Goal: Task Accomplishment & Management: Manage account settings

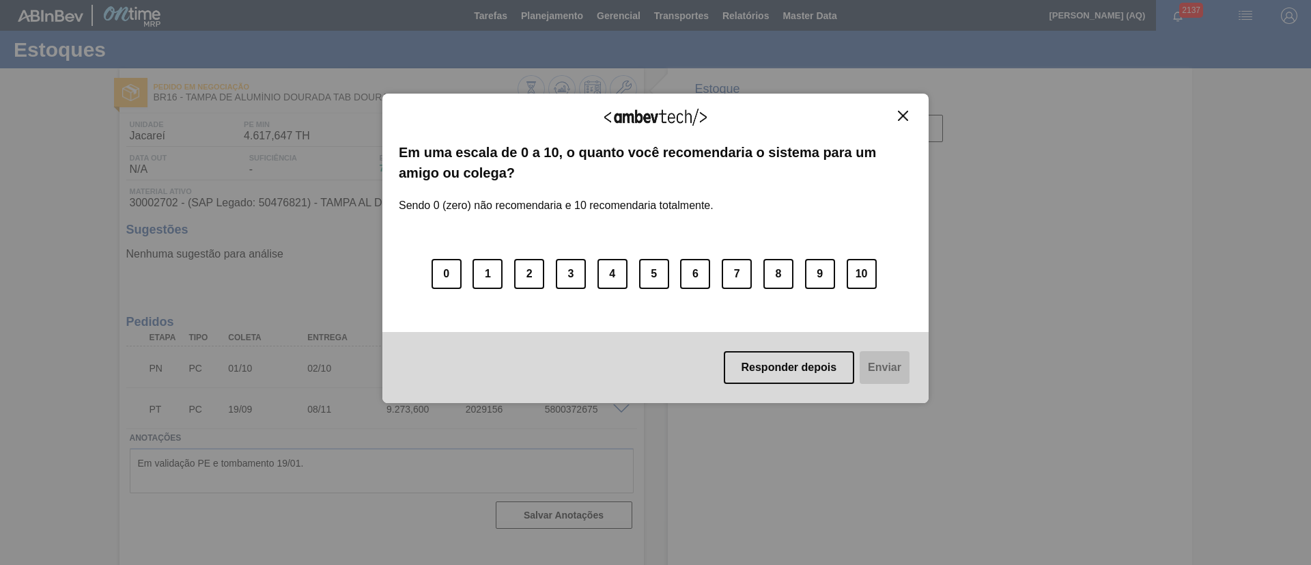
click at [899, 120] on img "Close" at bounding box center [903, 116] width 10 height 10
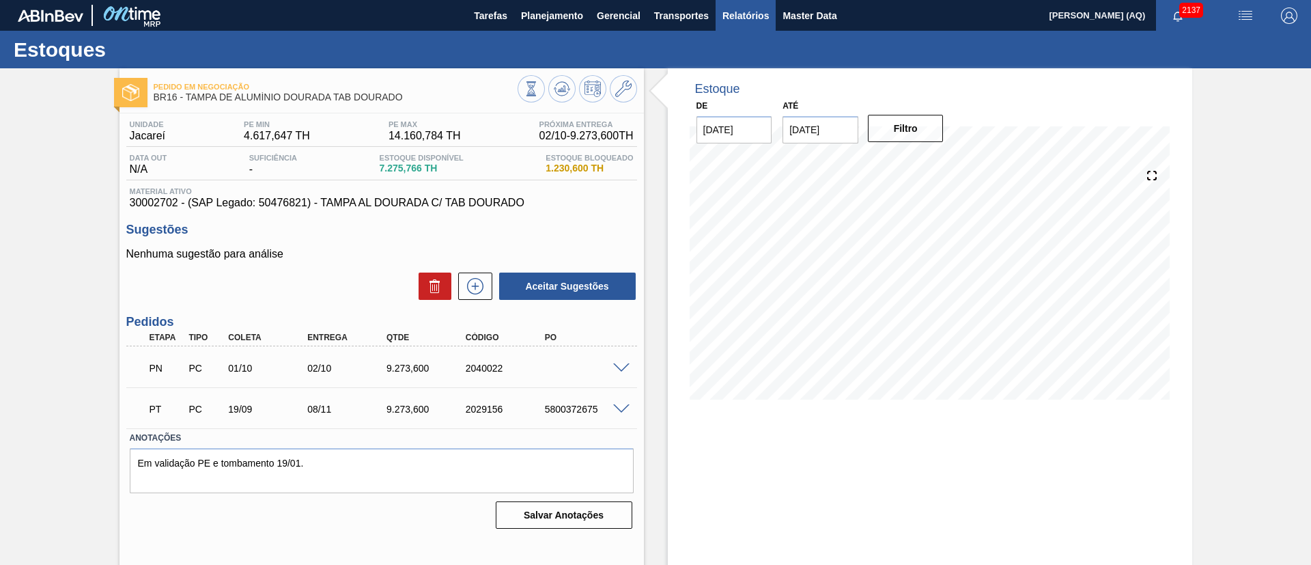
click at [742, 14] on span "Relatórios" at bounding box center [745, 16] width 46 height 16
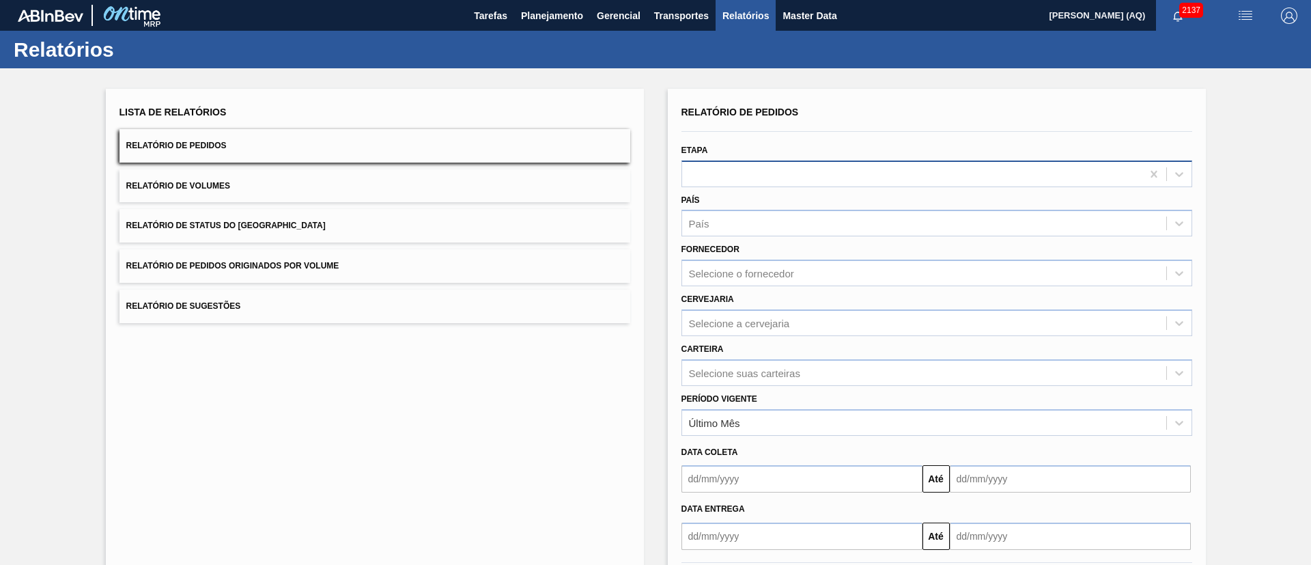
click at [726, 171] on div at bounding box center [911, 174] width 459 height 20
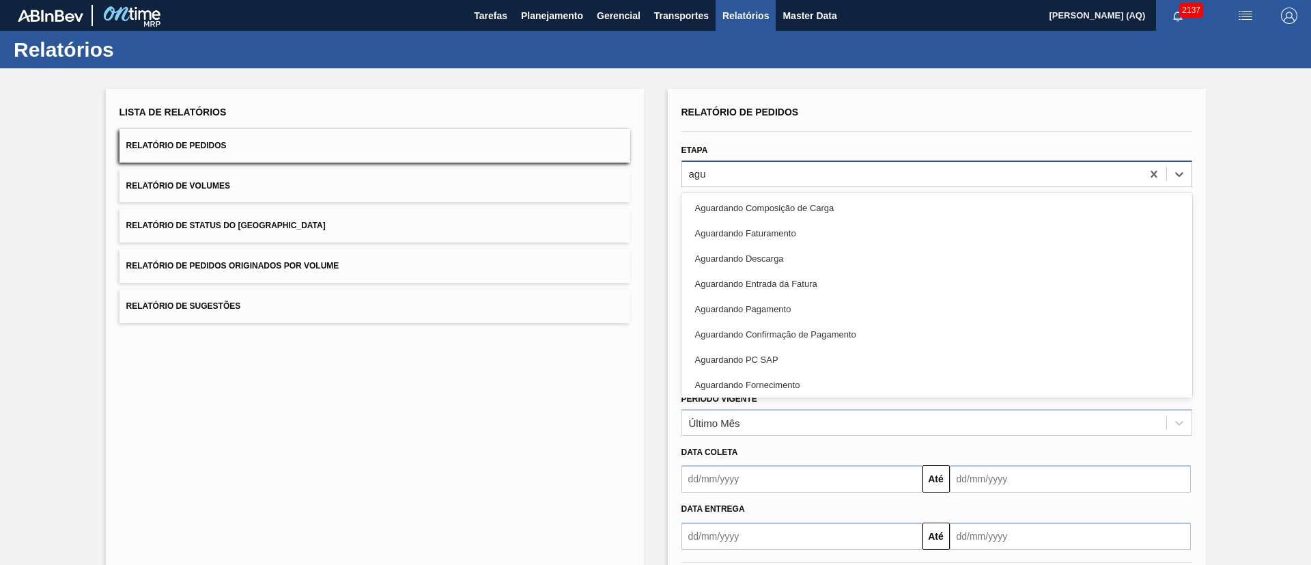
type input "agua"
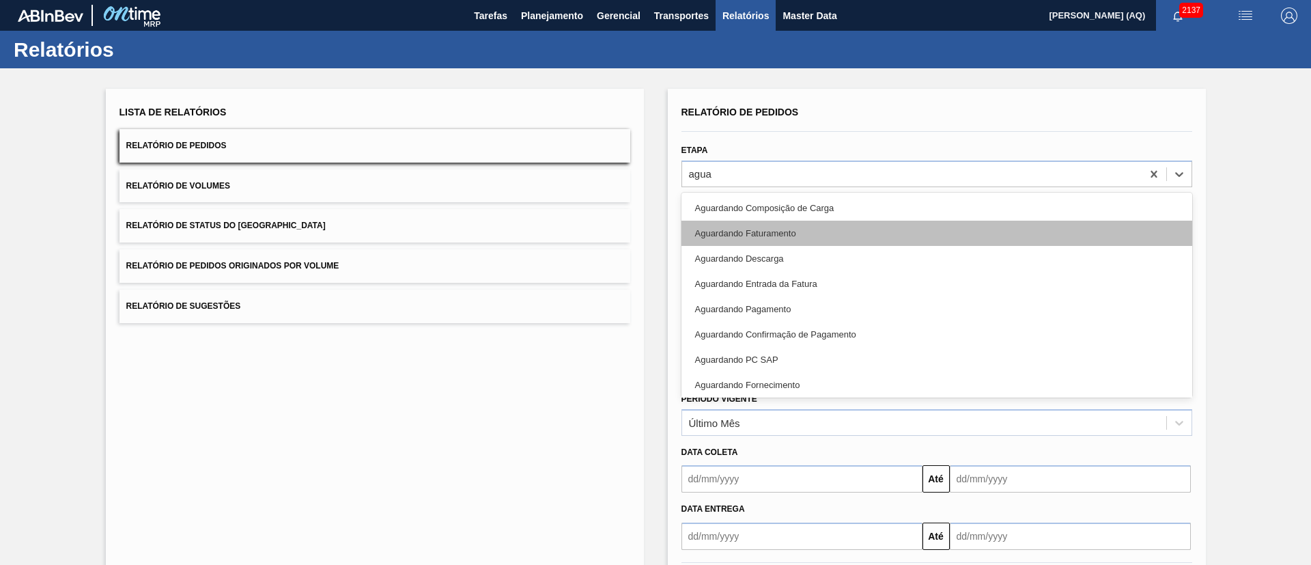
click at [764, 244] on div "Aguardando Faturamento" at bounding box center [936, 233] width 511 height 25
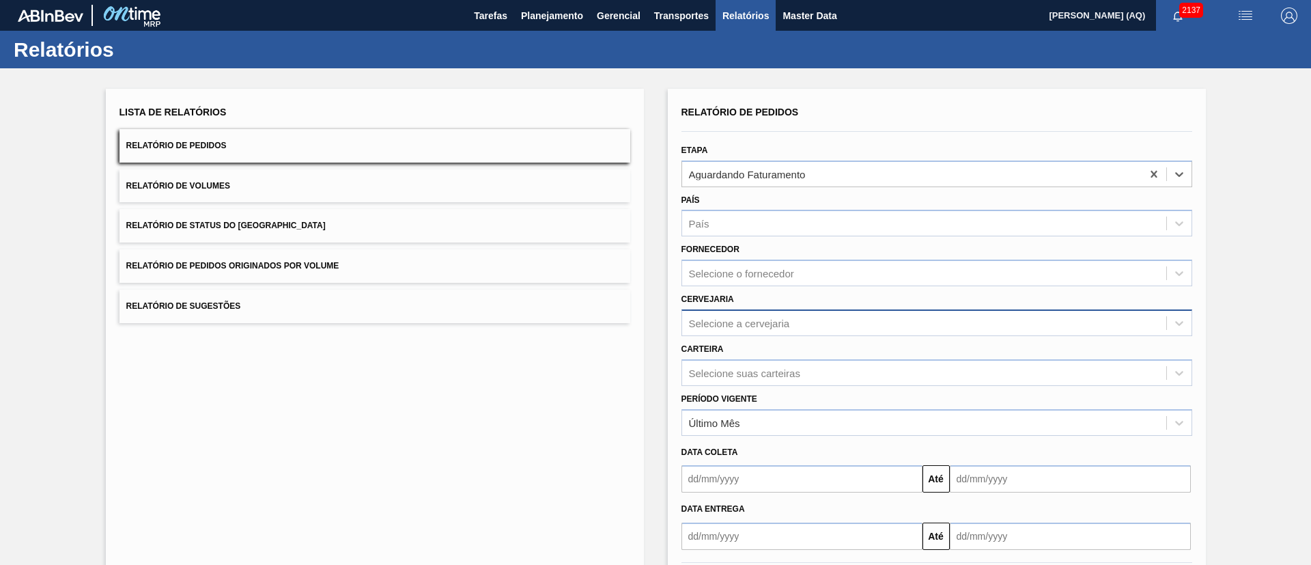
click at [759, 324] on div "Selecione a cervejaria" at bounding box center [739, 323] width 101 height 12
type input "lages"
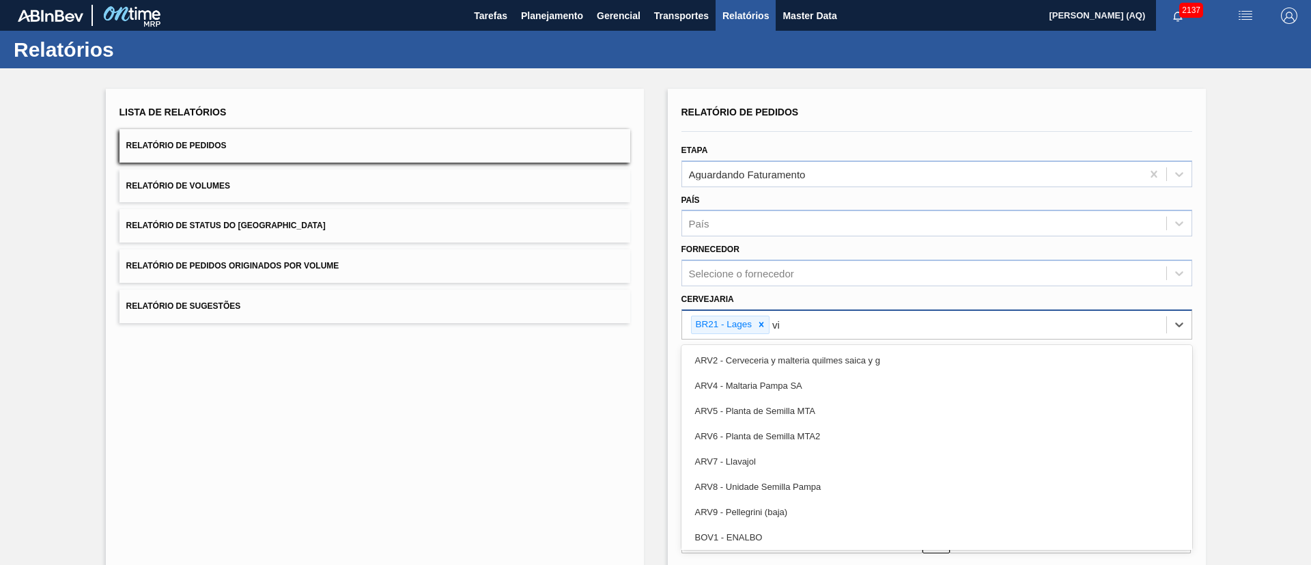
type input "via"
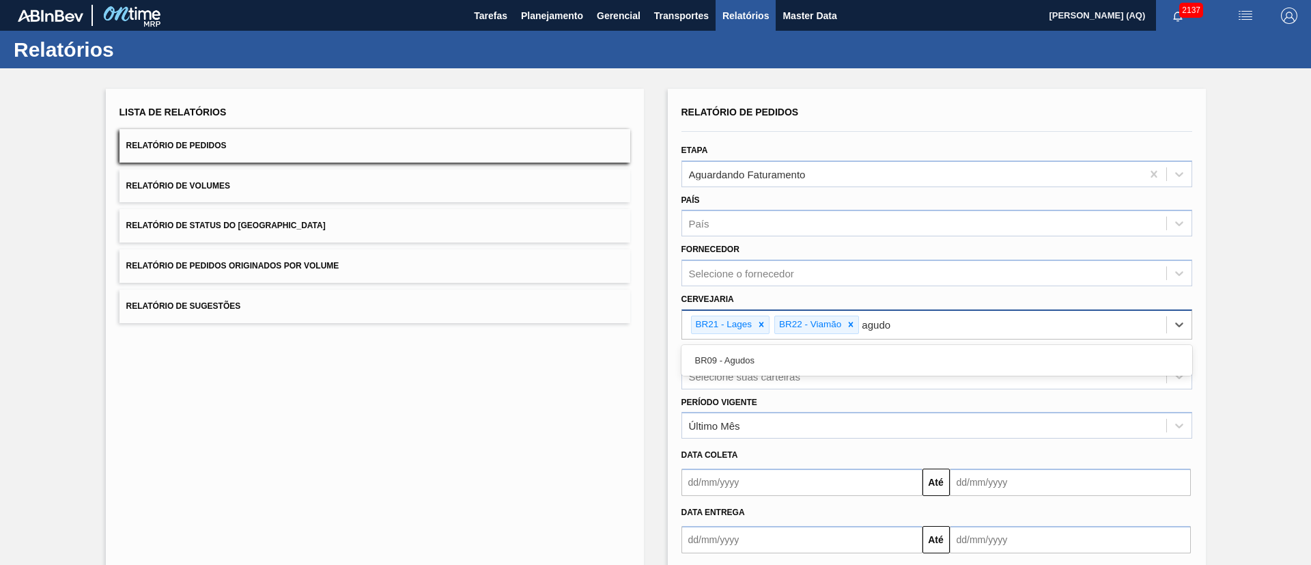
type input "agudos"
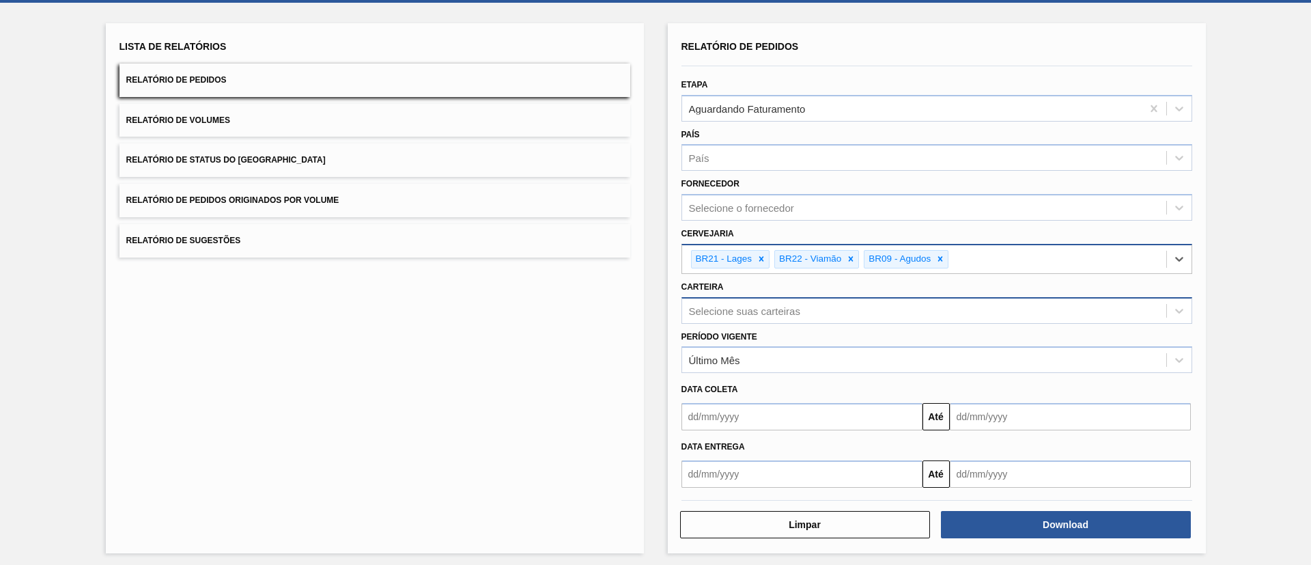
scroll to position [71, 0]
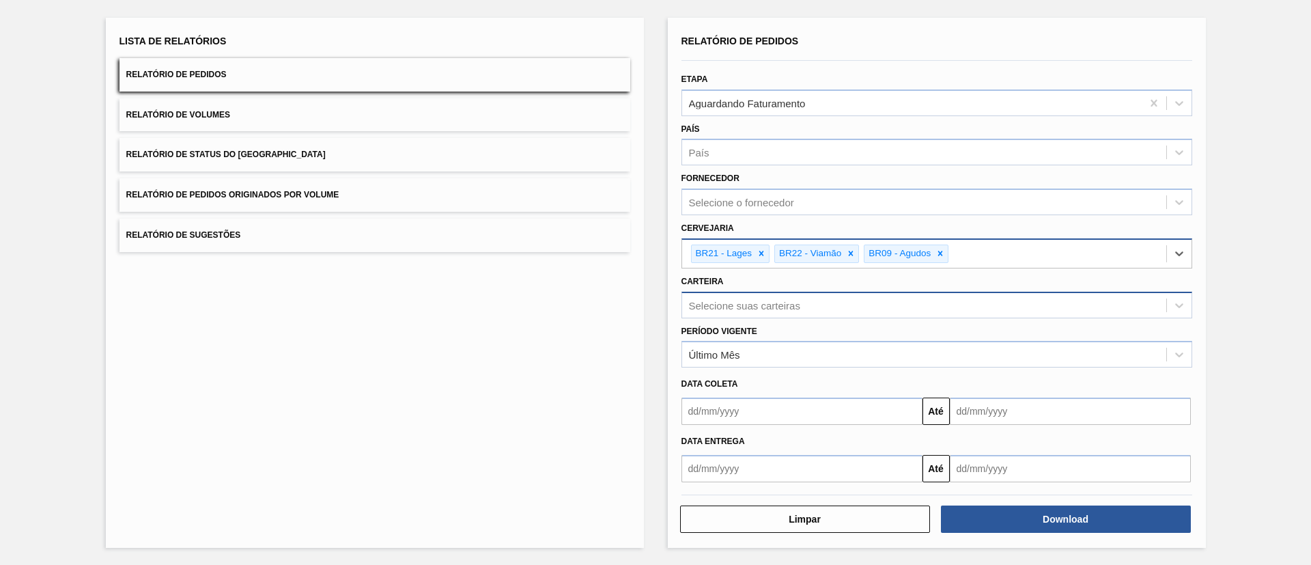
click at [773, 310] on div "Selecione suas carteiras" at bounding box center [744, 305] width 111 height 12
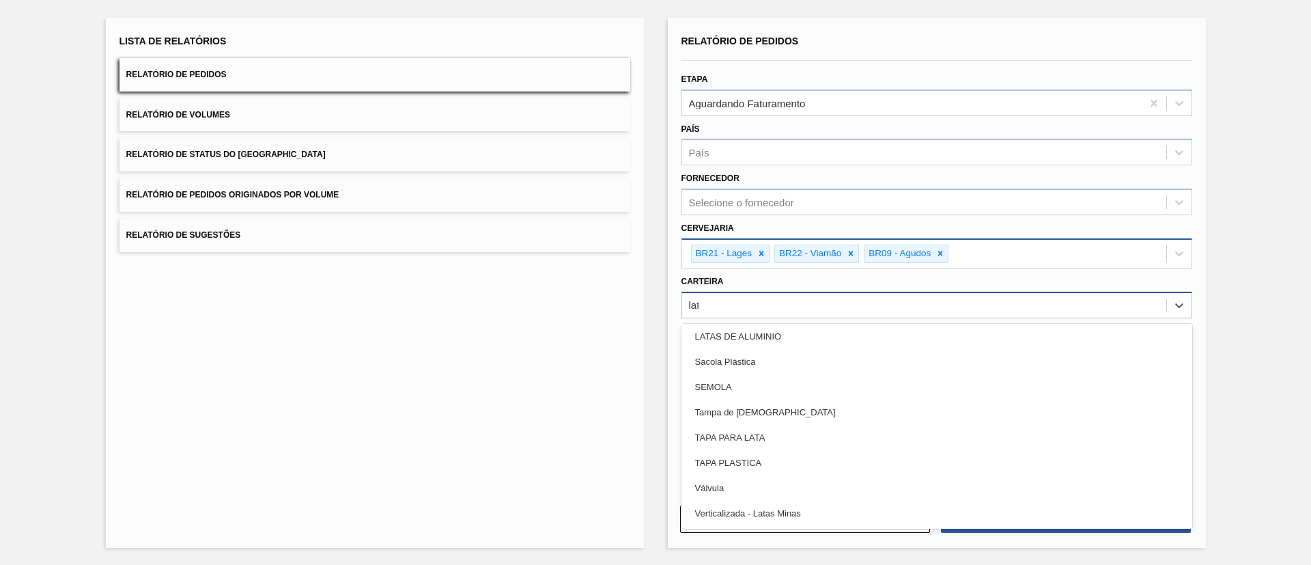
scroll to position [0, 0]
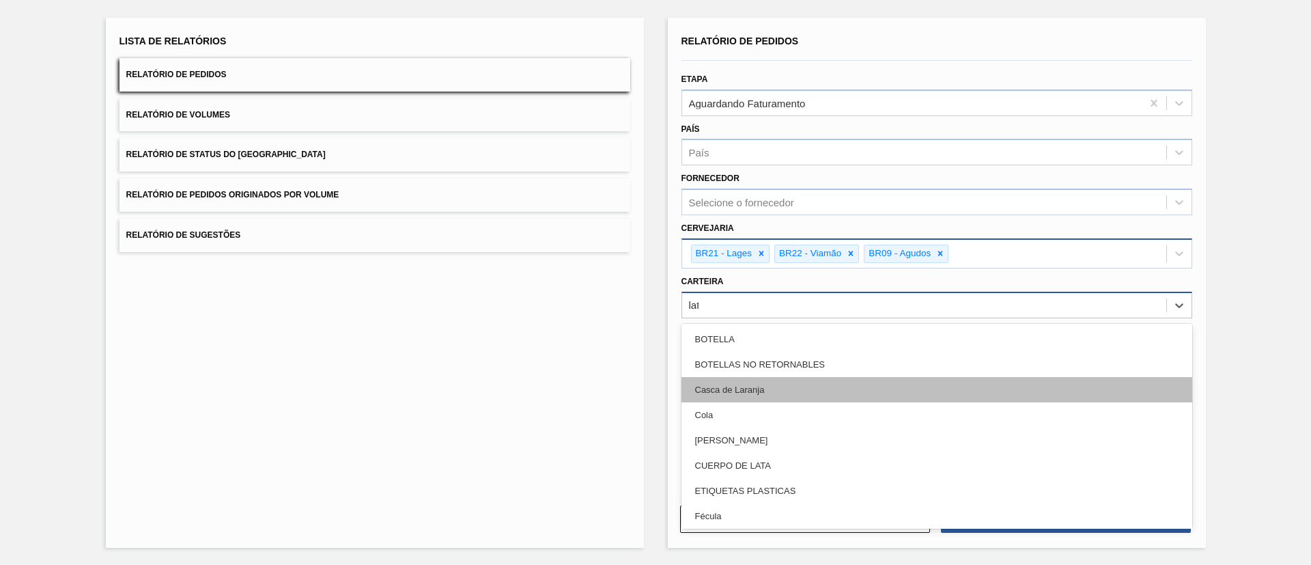
type input "lata"
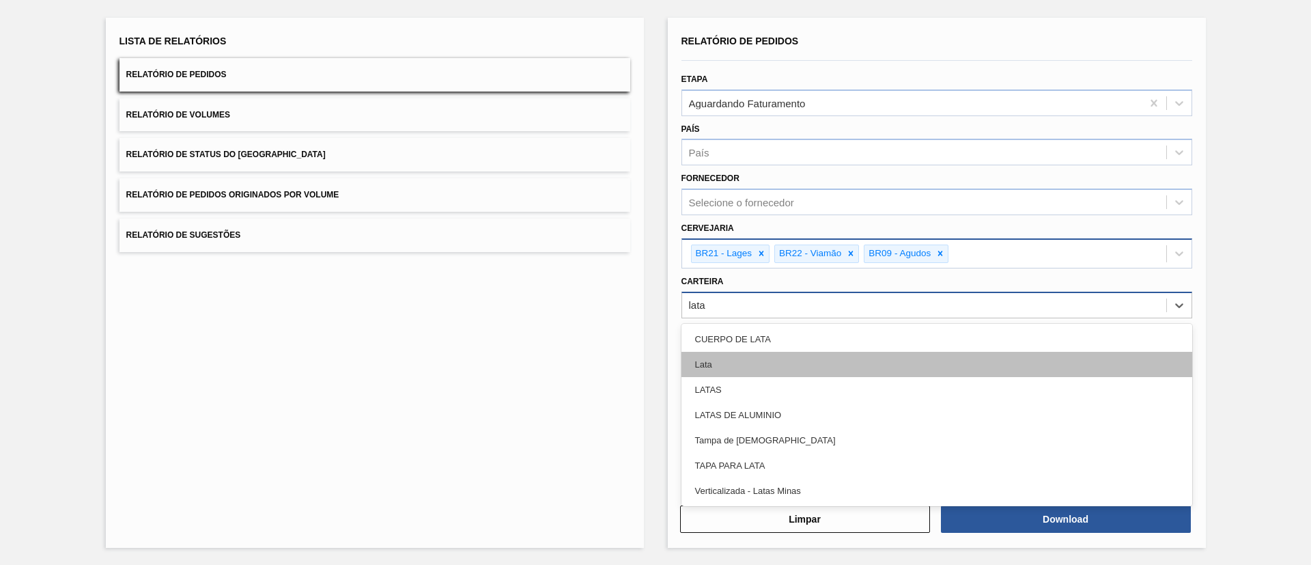
click at [794, 364] on div "Lata" at bounding box center [936, 364] width 511 height 25
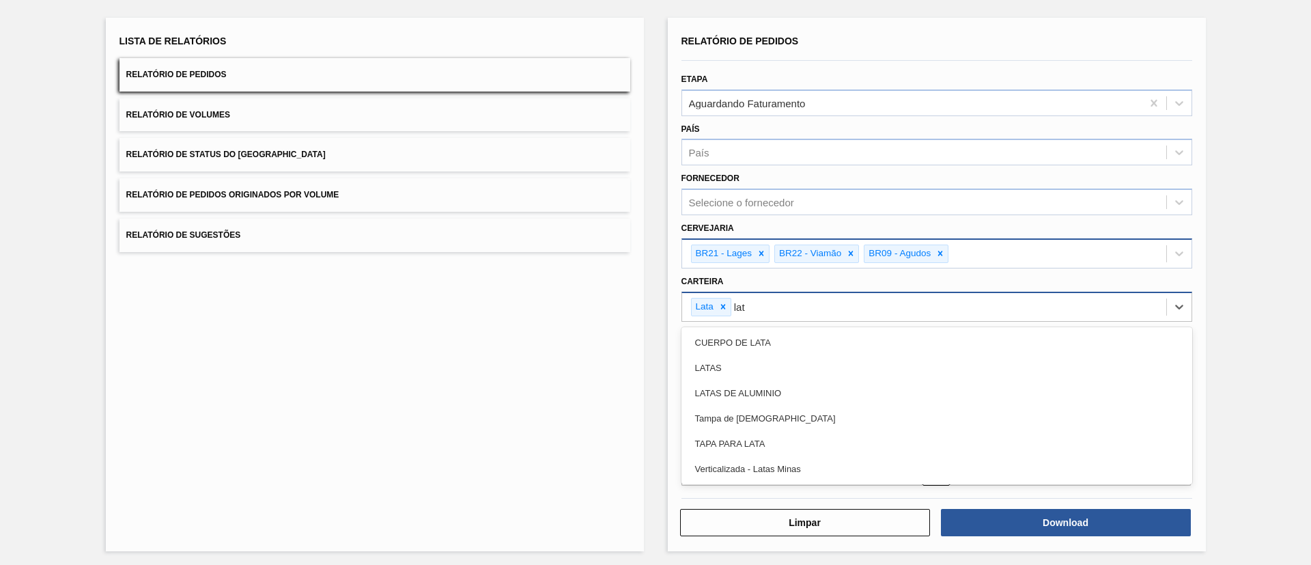
type input "lata"
click at [794, 364] on div "LATAS" at bounding box center [936, 367] width 511 height 25
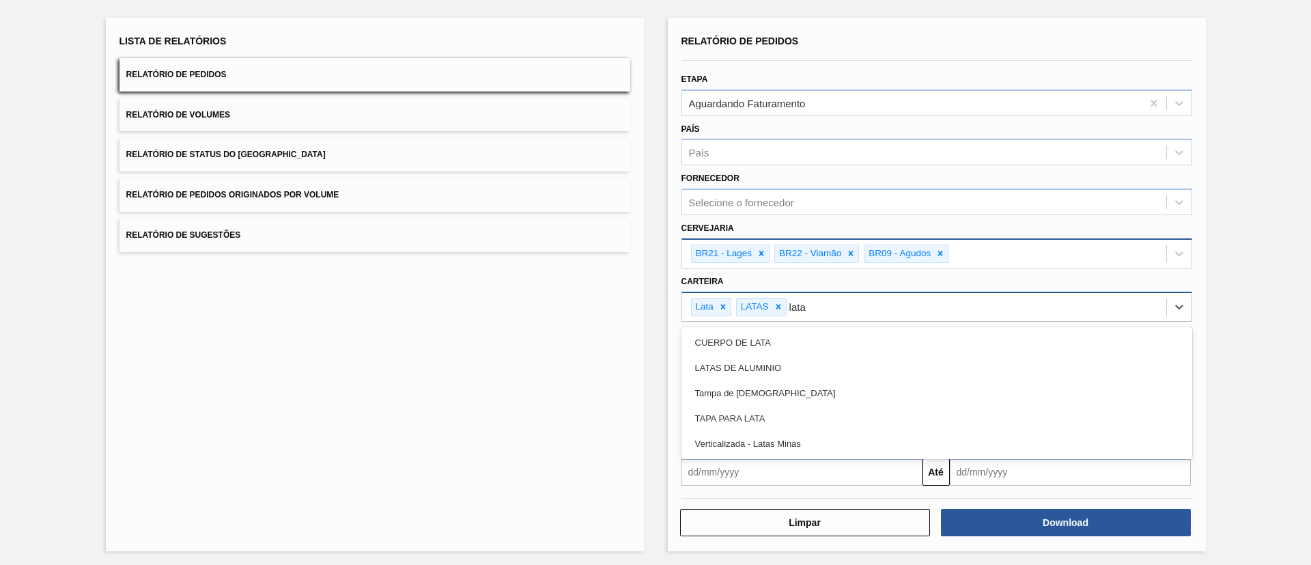
type input "latas"
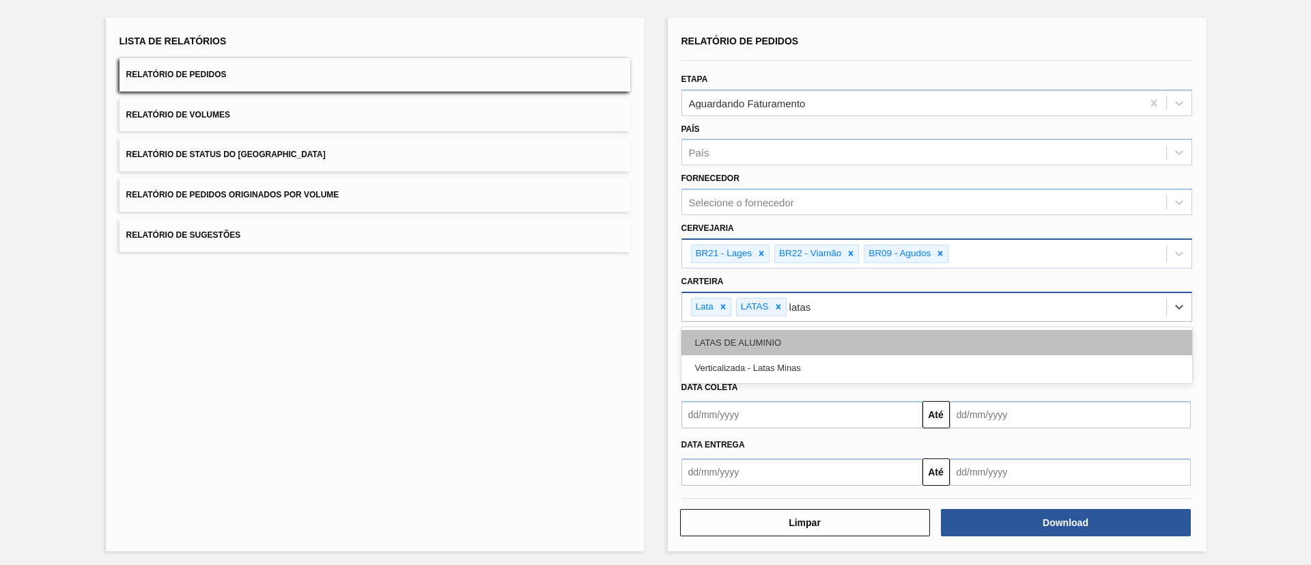
click at [929, 347] on div "LATAS DE ALUMINIO" at bounding box center [936, 342] width 511 height 25
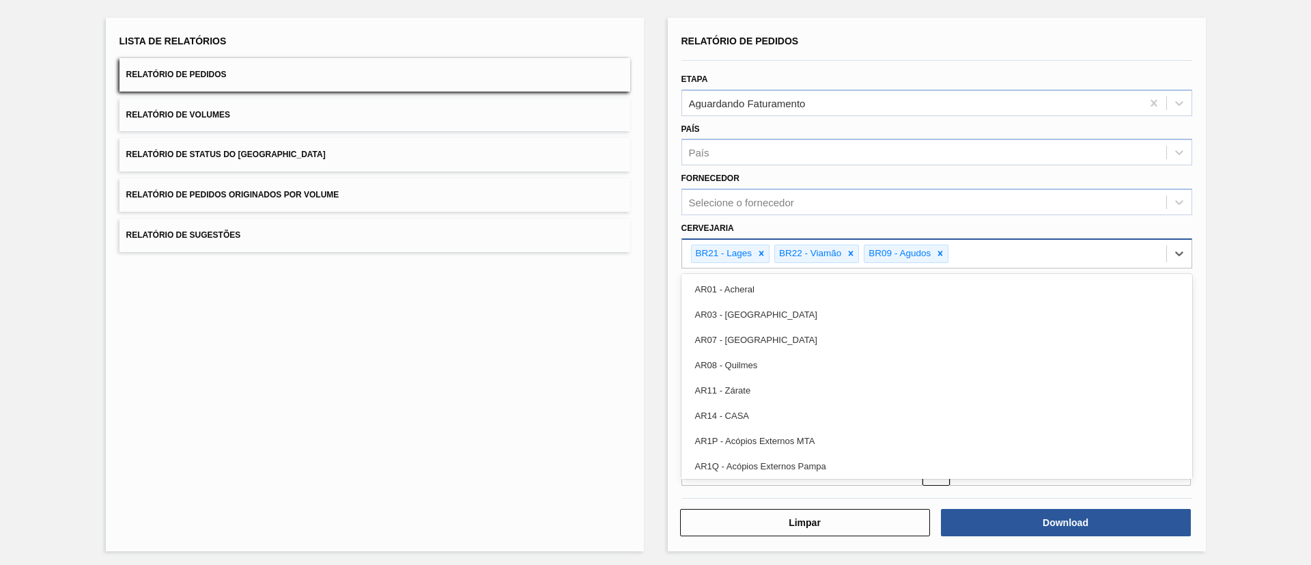
click at [996, 254] on div "BR21 - Lages BR22 - Viamão BR09 - [GEOGRAPHIC_DATA]" at bounding box center [924, 254] width 484 height 28
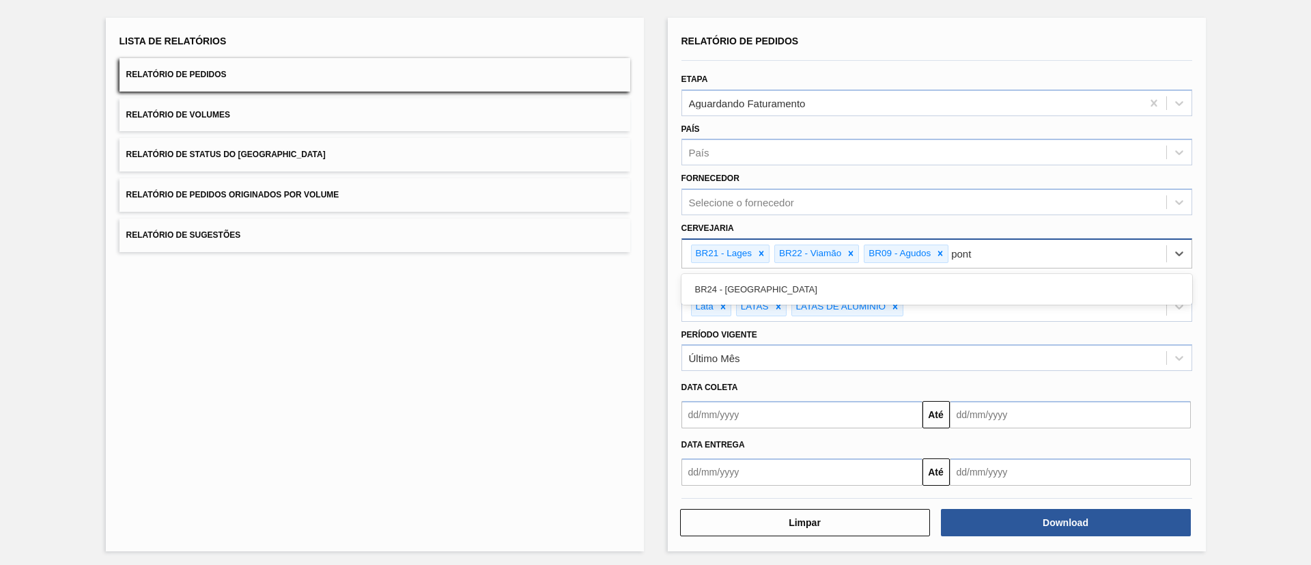
type input "ponta"
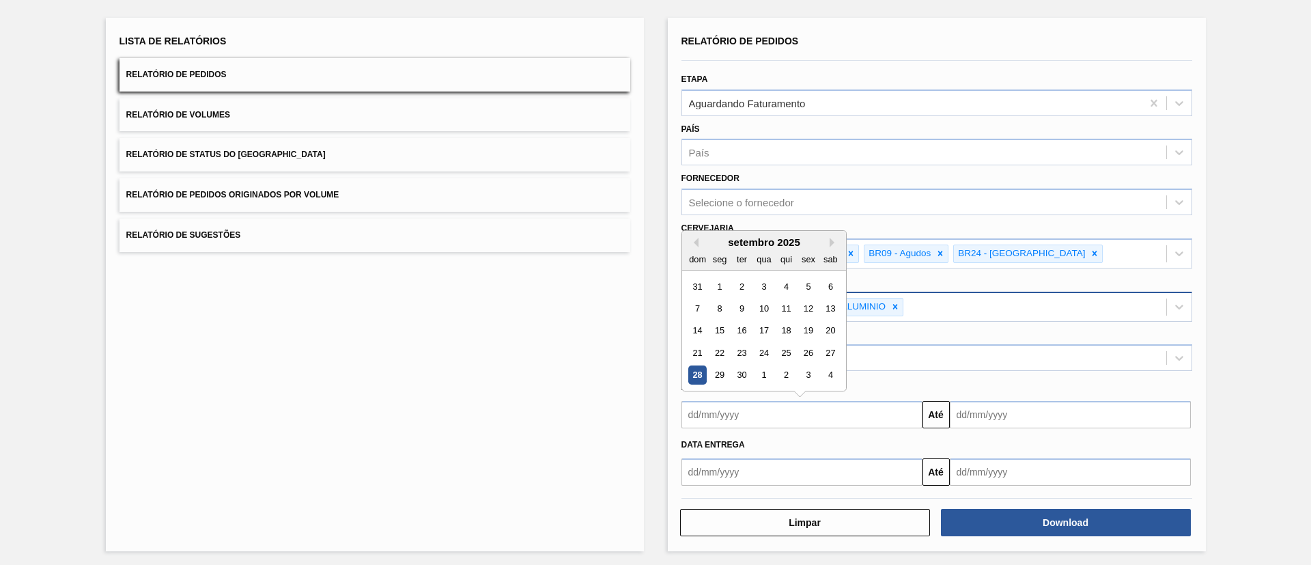
click at [780, 403] on input "text" at bounding box center [801, 414] width 241 height 27
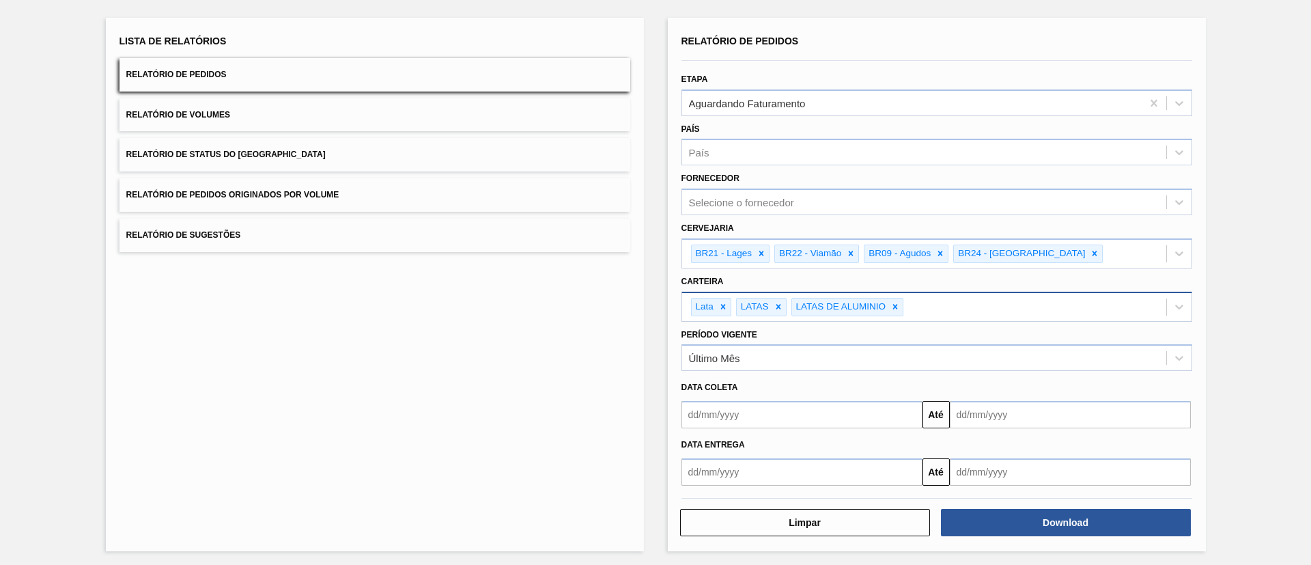
click at [1305, 376] on div "Lista de Relatórios Relatório de Pedidos Relatório de Volumes Relatório de Stat…" at bounding box center [655, 282] width 1311 height 571
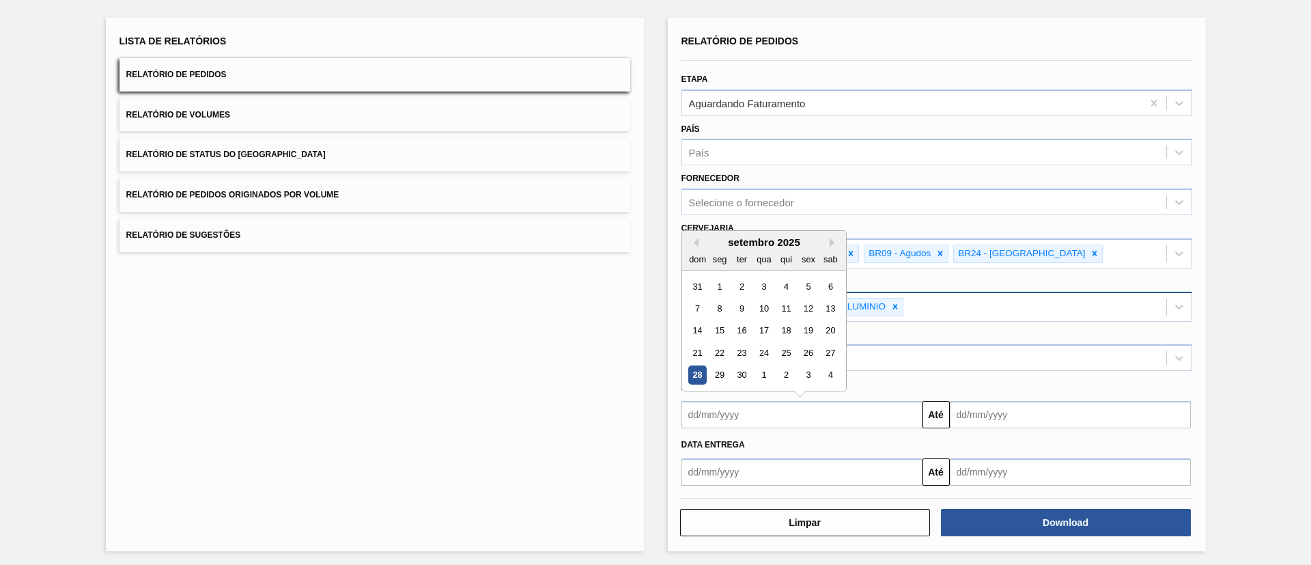
click at [849, 419] on input "text" at bounding box center [801, 414] width 241 height 27
drag, startPoint x: 696, startPoint y: 376, endPoint x: 830, endPoint y: 344, distance: 136.9
click at [830, 344] on div "31 1 2 3 4 5 6 7 8 9 10 11 12 13 14 15 16 17 18 19 20 21 22 23 24 25 26 27 28 2…" at bounding box center [763, 330] width 155 height 111
click at [830, 344] on div "27" at bounding box center [830, 352] width 18 height 18
type input "[DATE]"
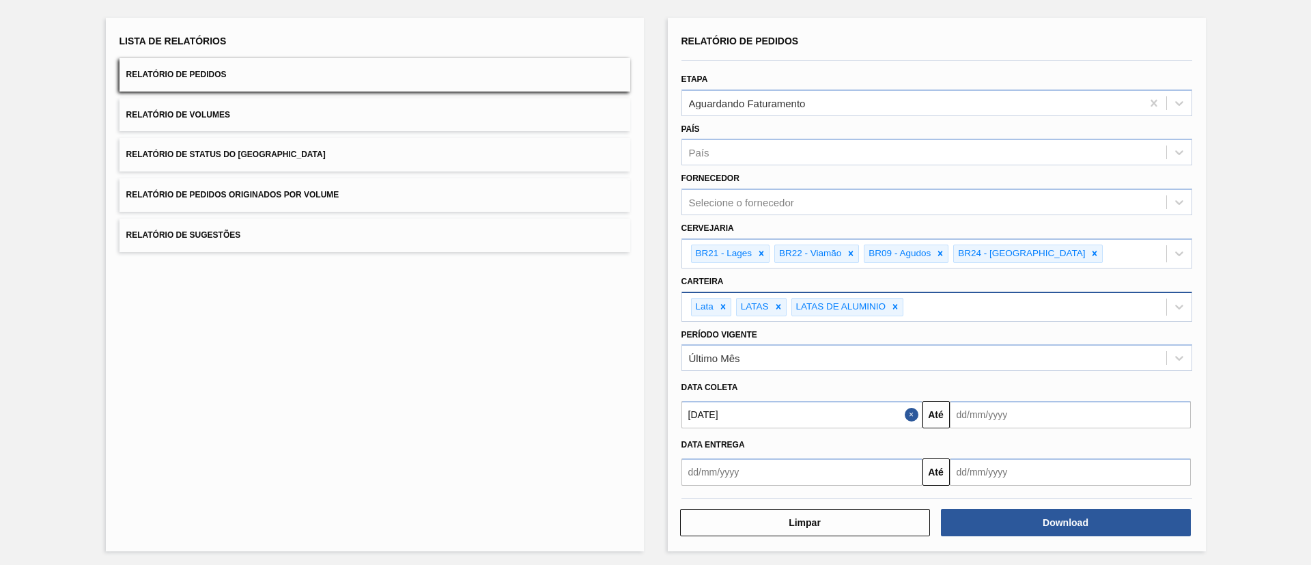
click at [1238, 373] on div "Lista de Relatórios Relatório de Pedidos Relatório de Volumes Relatório de Stat…" at bounding box center [655, 282] width 1311 height 571
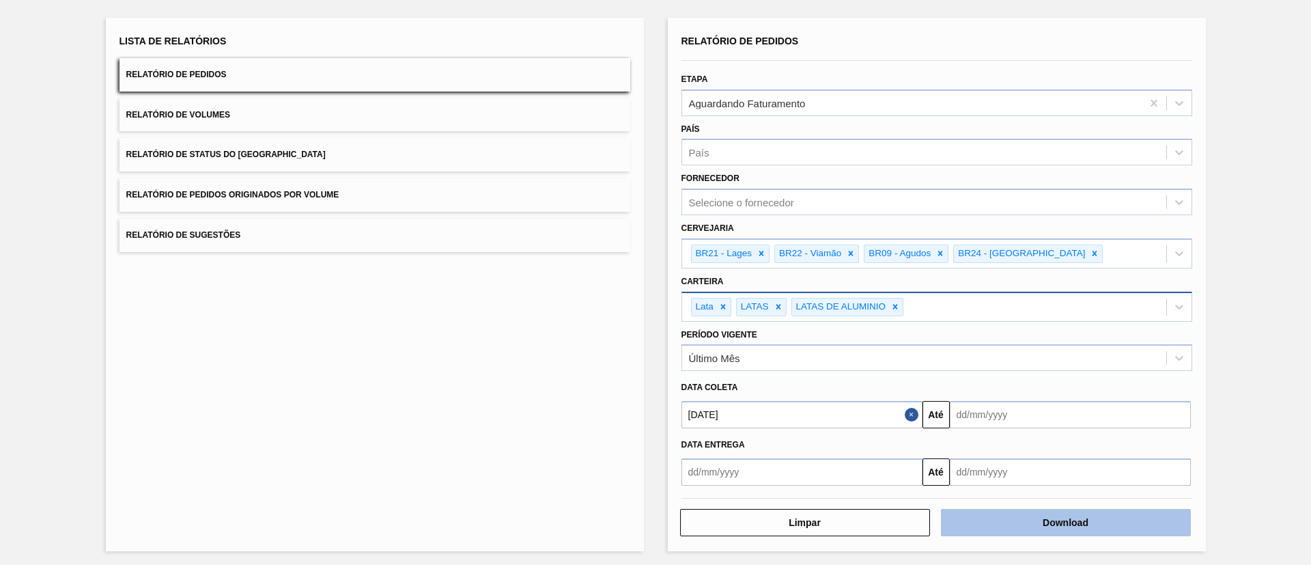
click at [1152, 528] on button "Download" at bounding box center [1066, 522] width 250 height 27
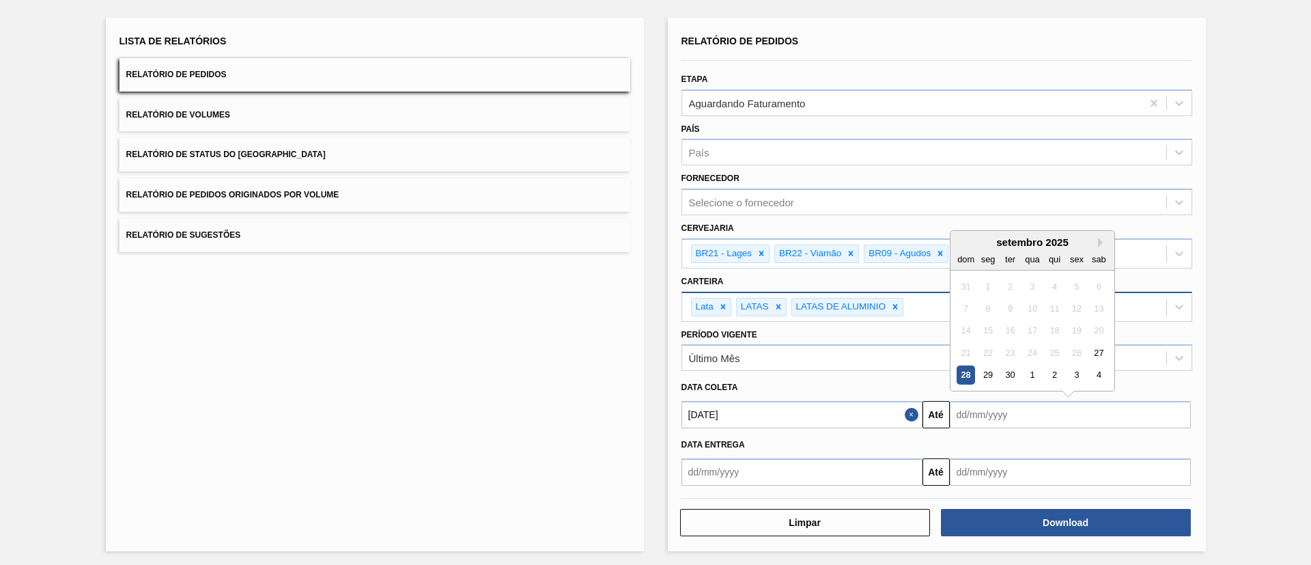
click at [1021, 413] on input "text" at bounding box center [1070, 414] width 241 height 27
click at [1095, 347] on div "27" at bounding box center [1098, 352] width 18 height 18
type input "[DATE]"
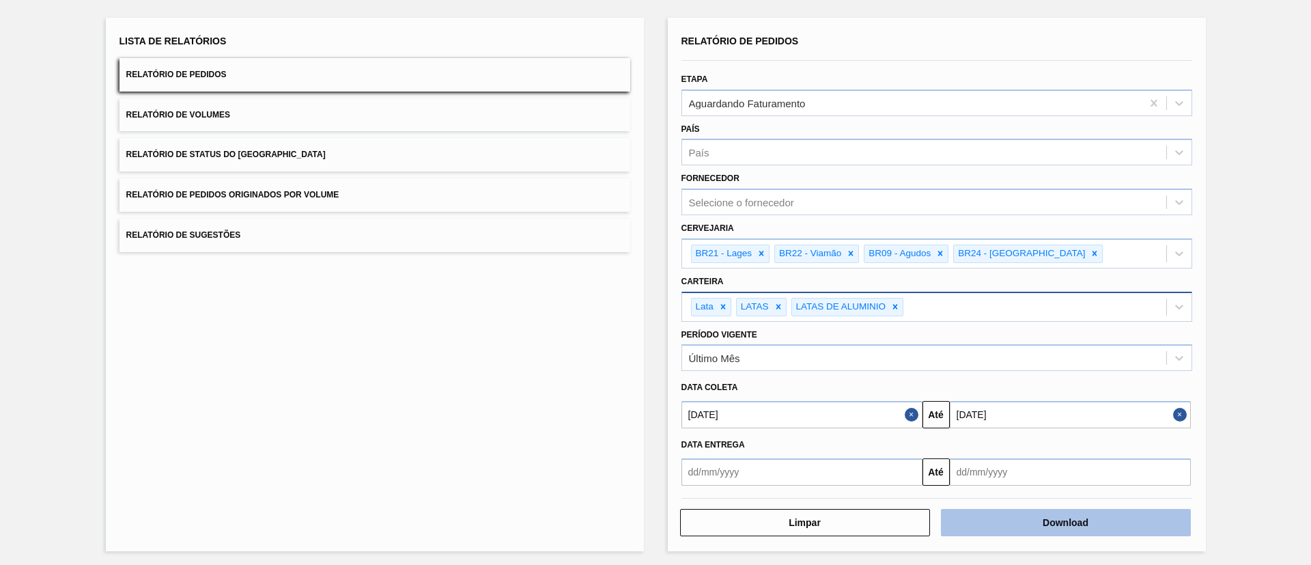
click at [1096, 513] on button "Download" at bounding box center [1066, 522] width 250 height 27
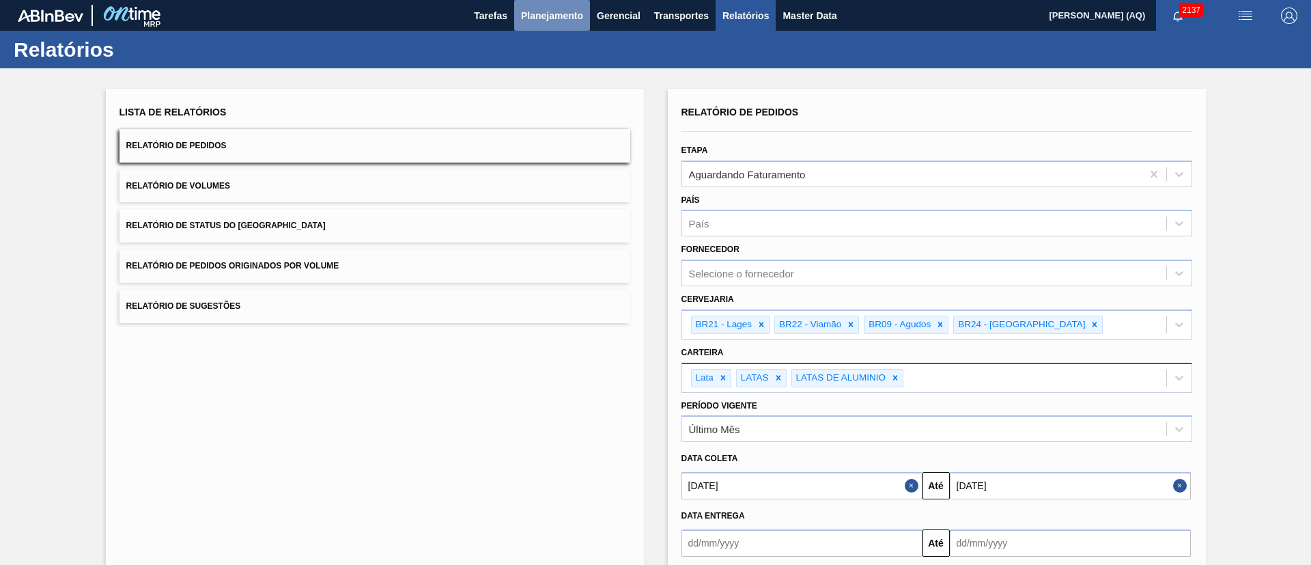
click at [540, 17] on span "Planejamento" at bounding box center [552, 16] width 62 height 16
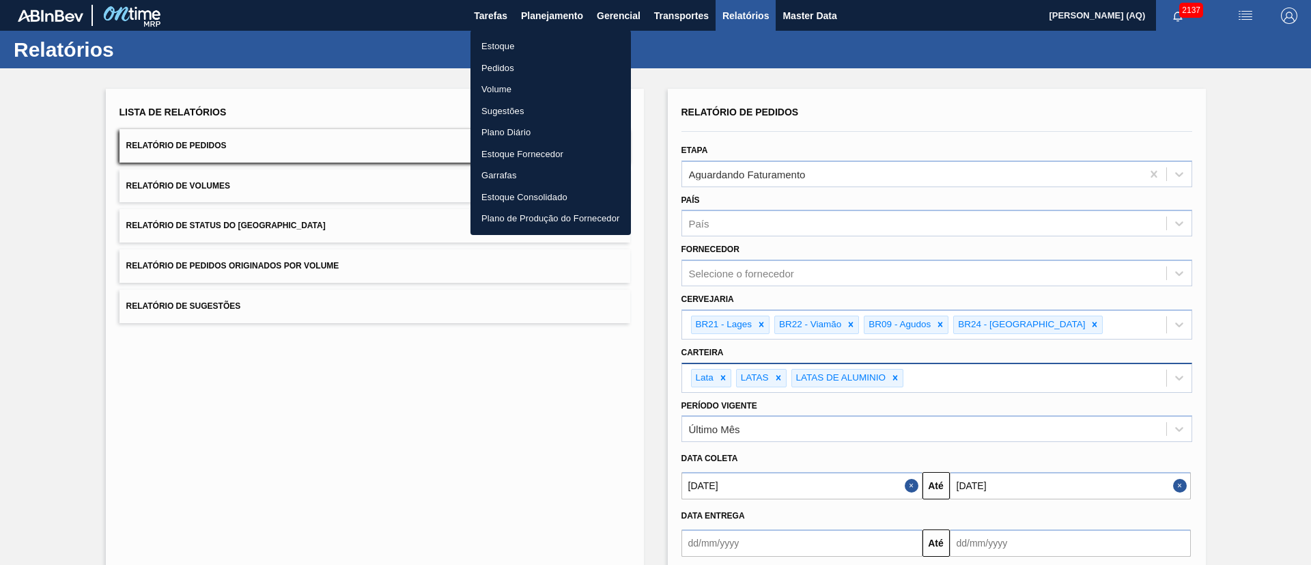
click at [497, 72] on li "Pedidos" at bounding box center [550, 68] width 160 height 22
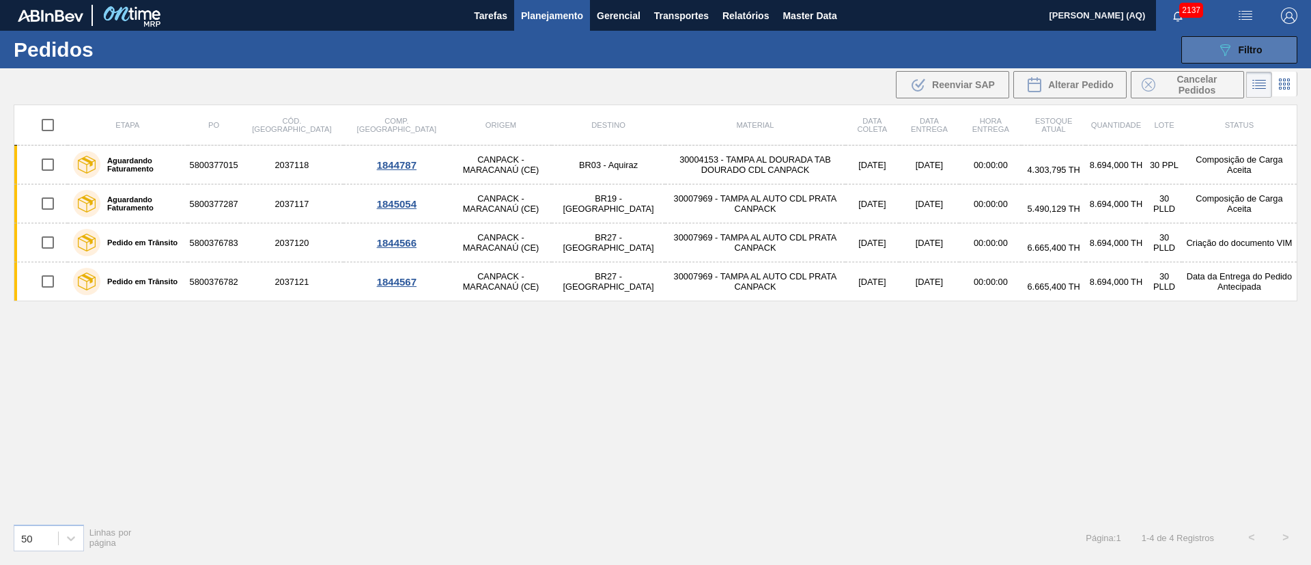
click at [1230, 51] on icon "089F7B8B-B2A5-4AFE-B5C0-19BA573D28AC" at bounding box center [1225, 50] width 16 height 16
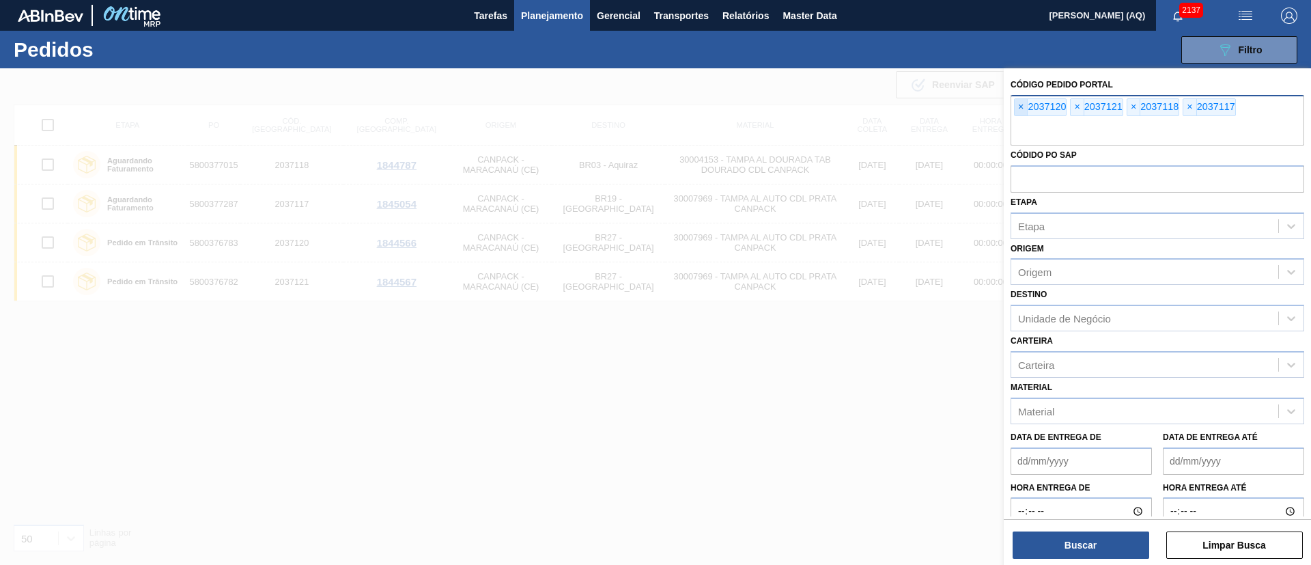
click at [1025, 106] on span "×" at bounding box center [1021, 107] width 13 height 16
click at [1025, 119] on input "text" at bounding box center [1157, 132] width 294 height 26
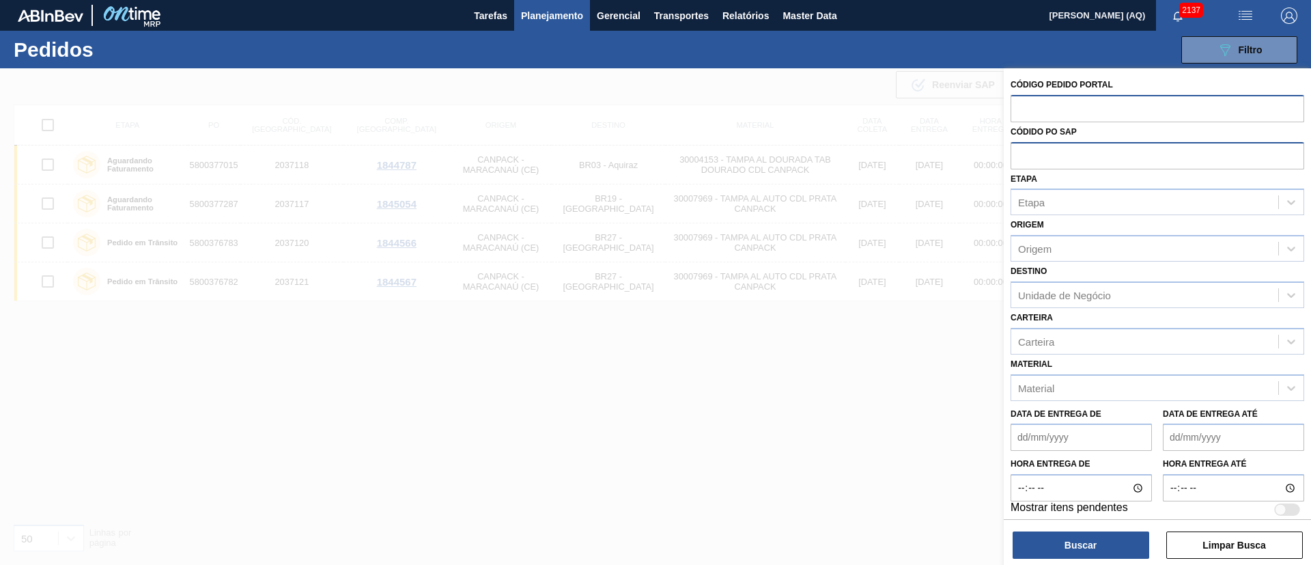
click at [1041, 146] on input "text" at bounding box center [1157, 155] width 294 height 26
paste input "text"
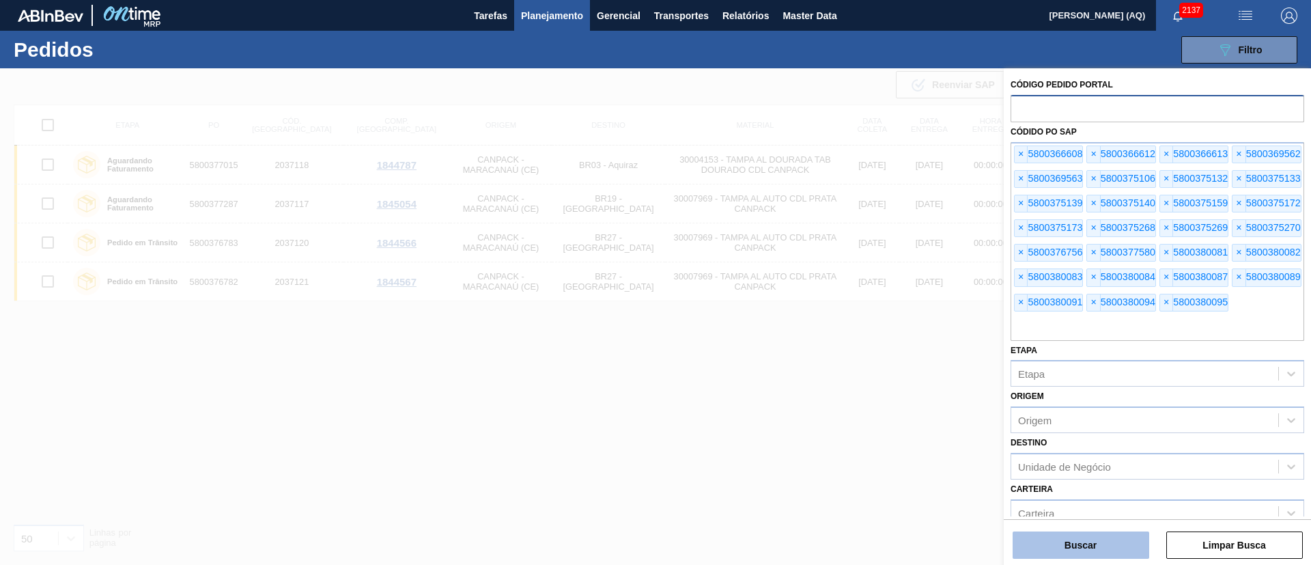
click at [1110, 558] on button "Buscar" at bounding box center [1081, 544] width 137 height 27
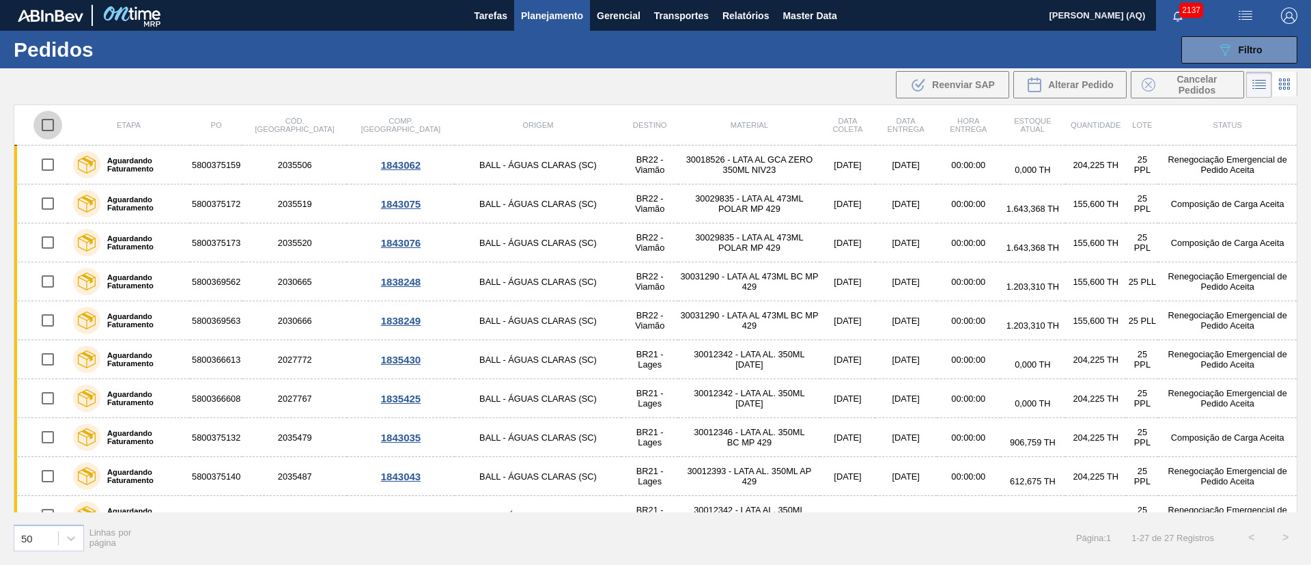
click at [50, 123] on input "checkbox" at bounding box center [47, 125] width 29 height 29
checkbox input "true"
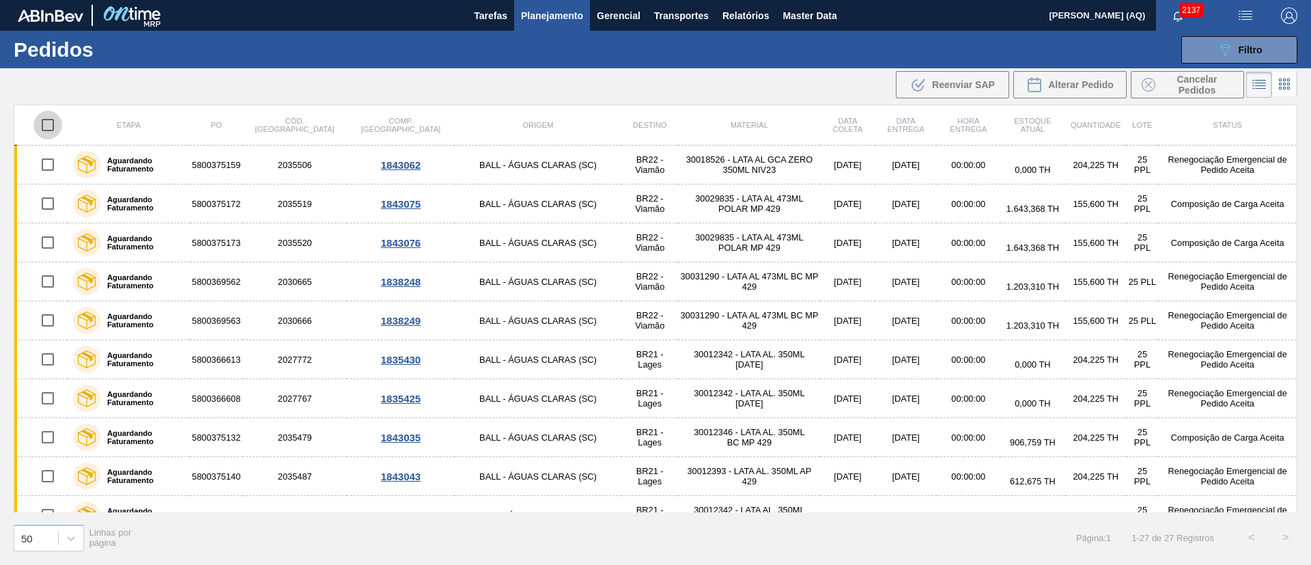
checkbox input "true"
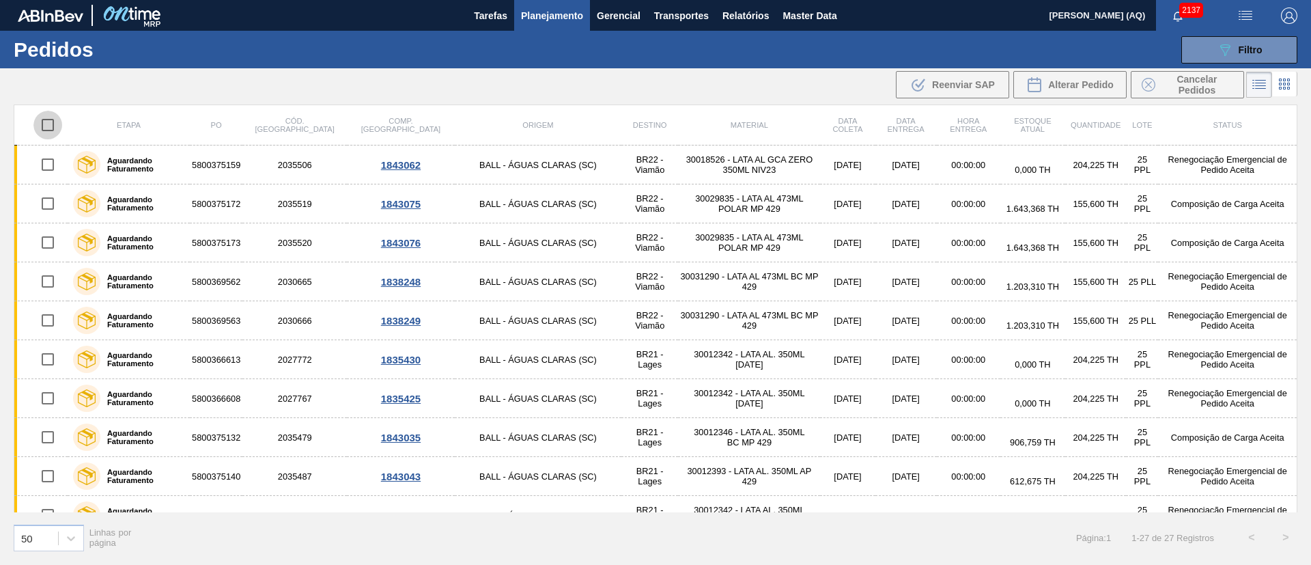
checkbox input "true"
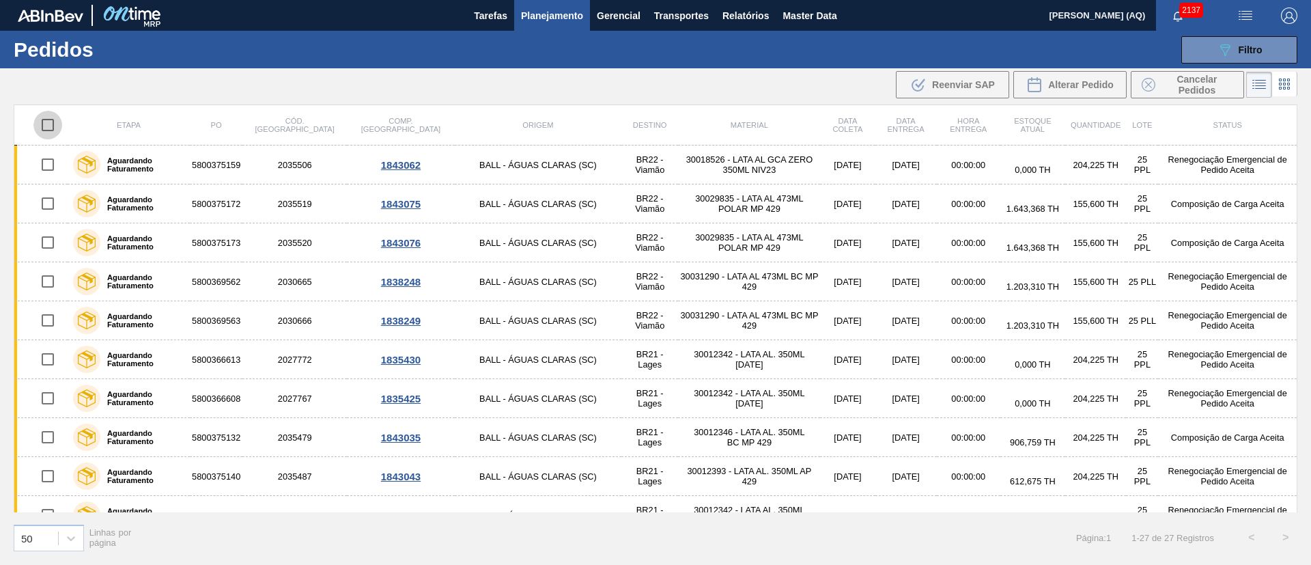
checkbox input "true"
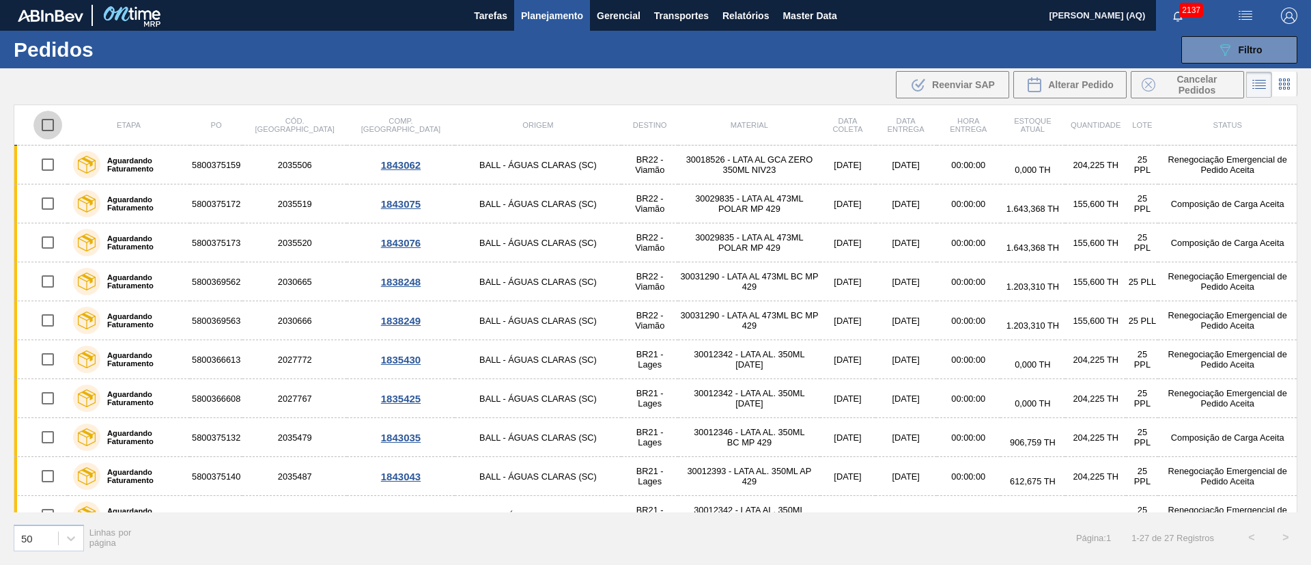
checkbox input "true"
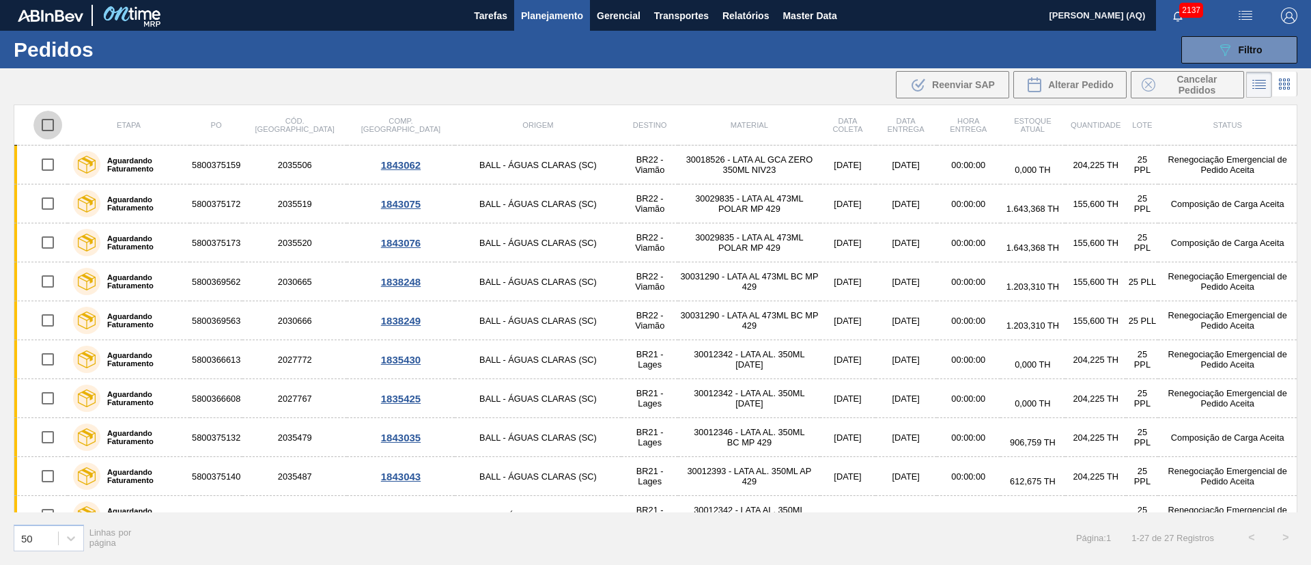
checkbox input "true"
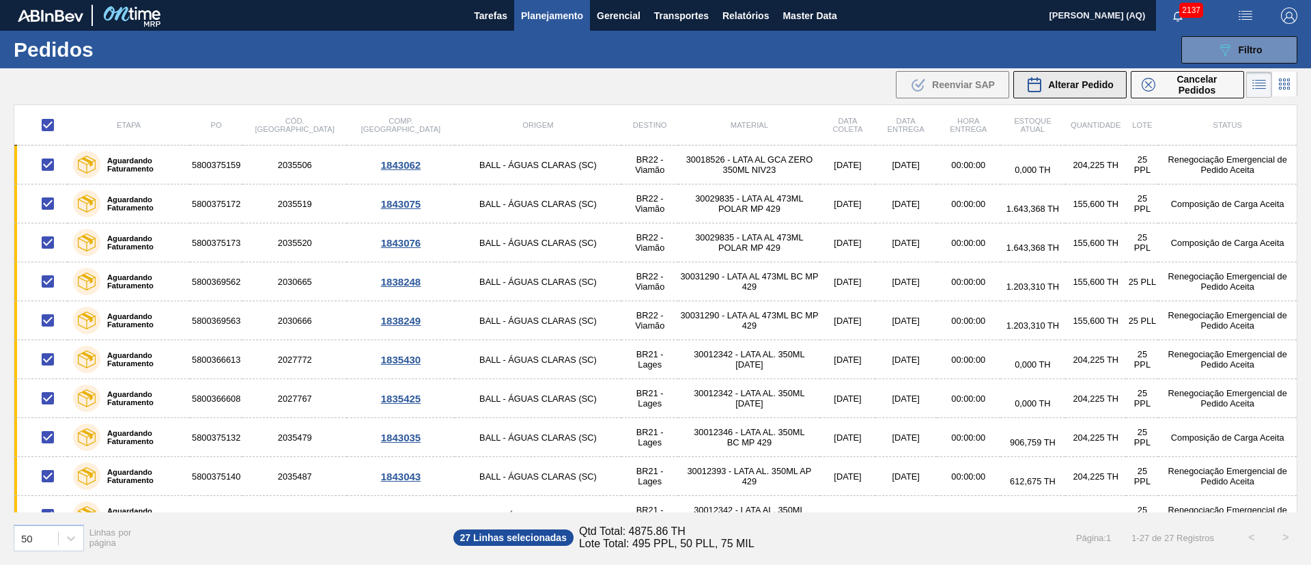
click at [1099, 76] on div "Alterar Pedido" at bounding box center [1069, 84] width 87 height 16
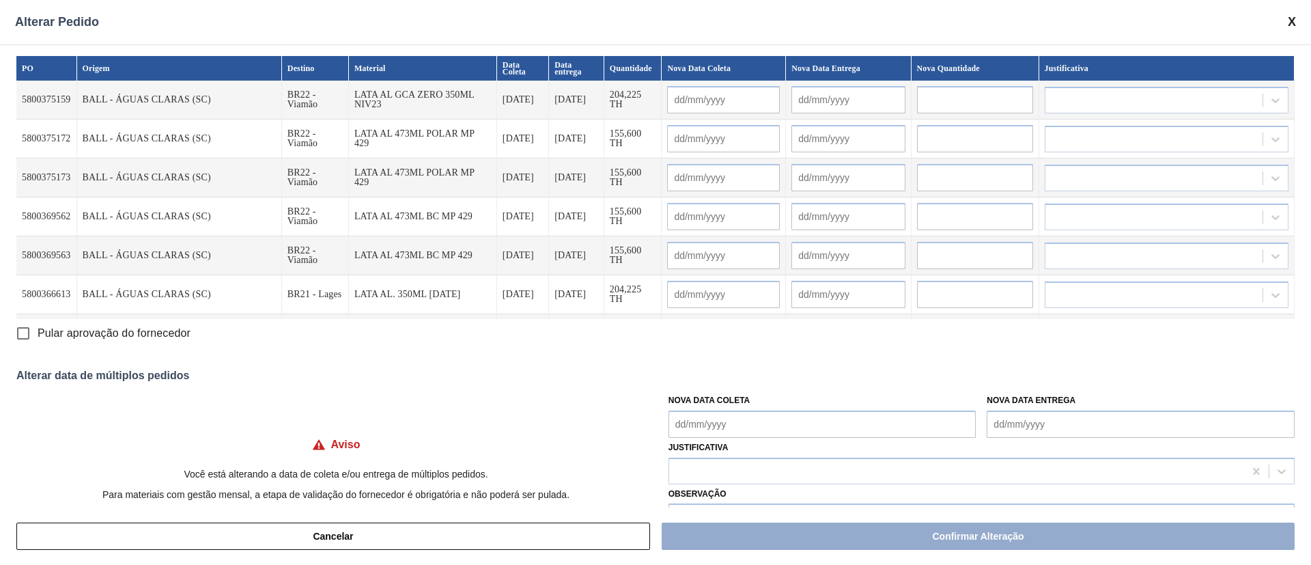
click at [836, 419] on Coleta "Nova Data Coleta" at bounding box center [822, 423] width 308 height 27
click at [685, 391] on div "28" at bounding box center [684, 384] width 18 height 18
type Coleta "[DATE]"
type input "[DATE]"
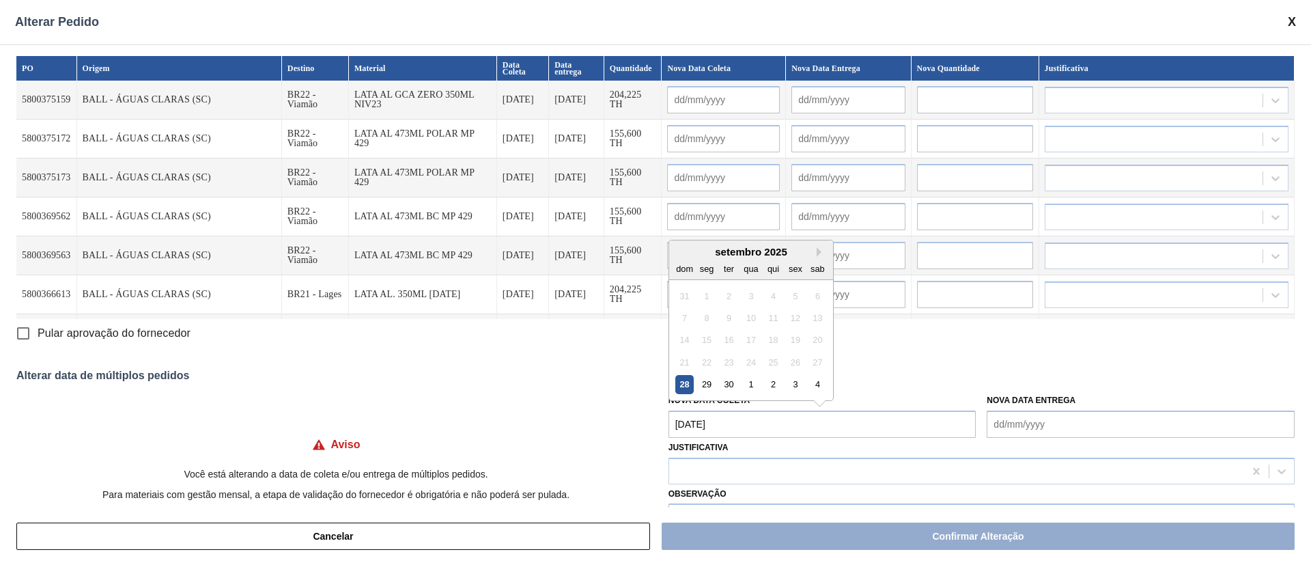
type input "[DATE]"
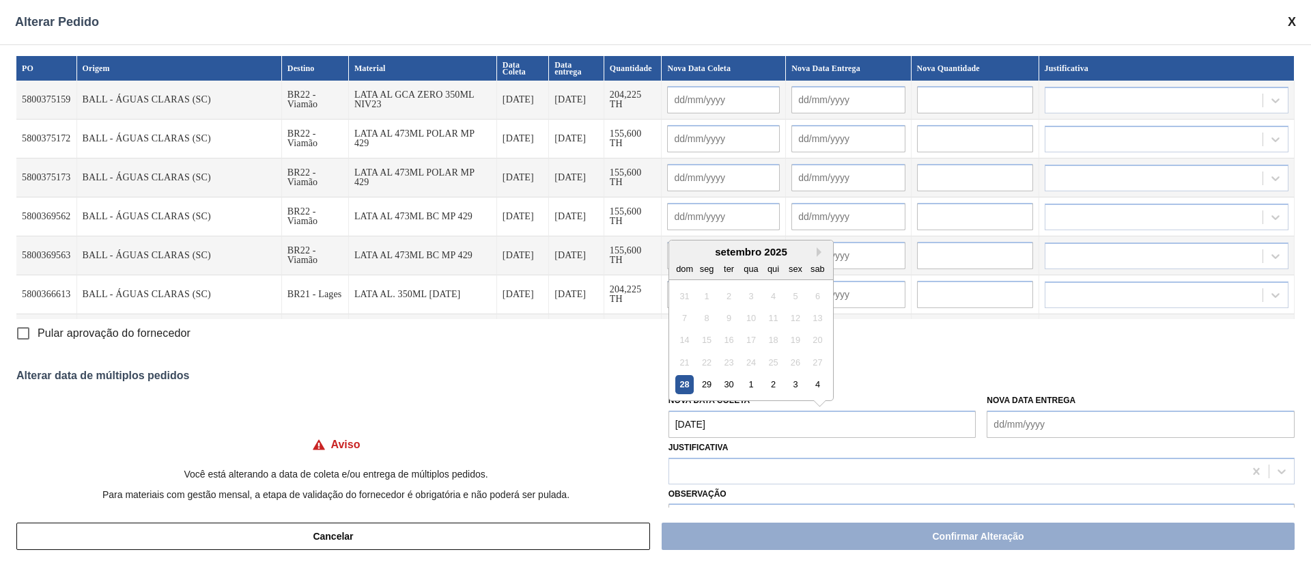
type input "[DATE]"
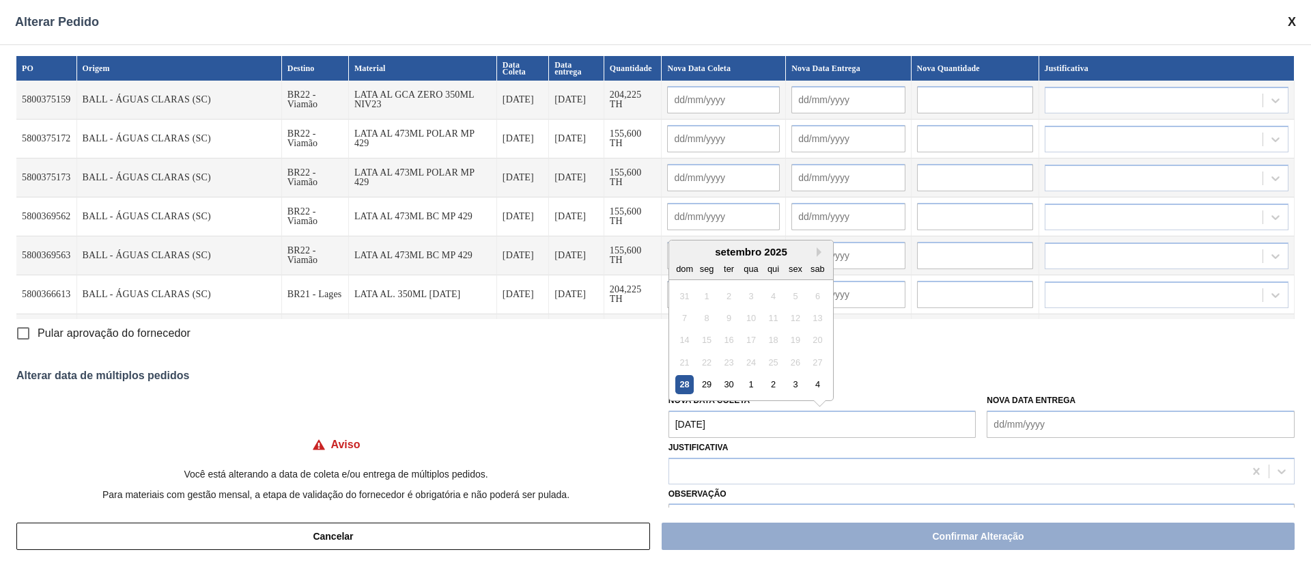
type input "[DATE]"
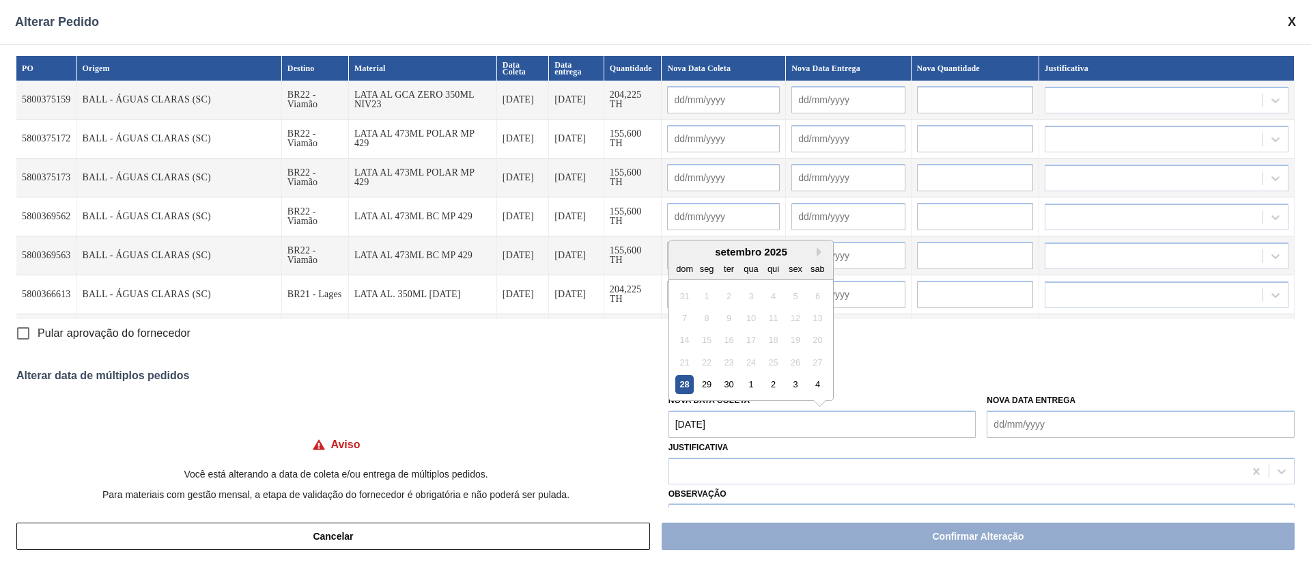
type input "[DATE]"
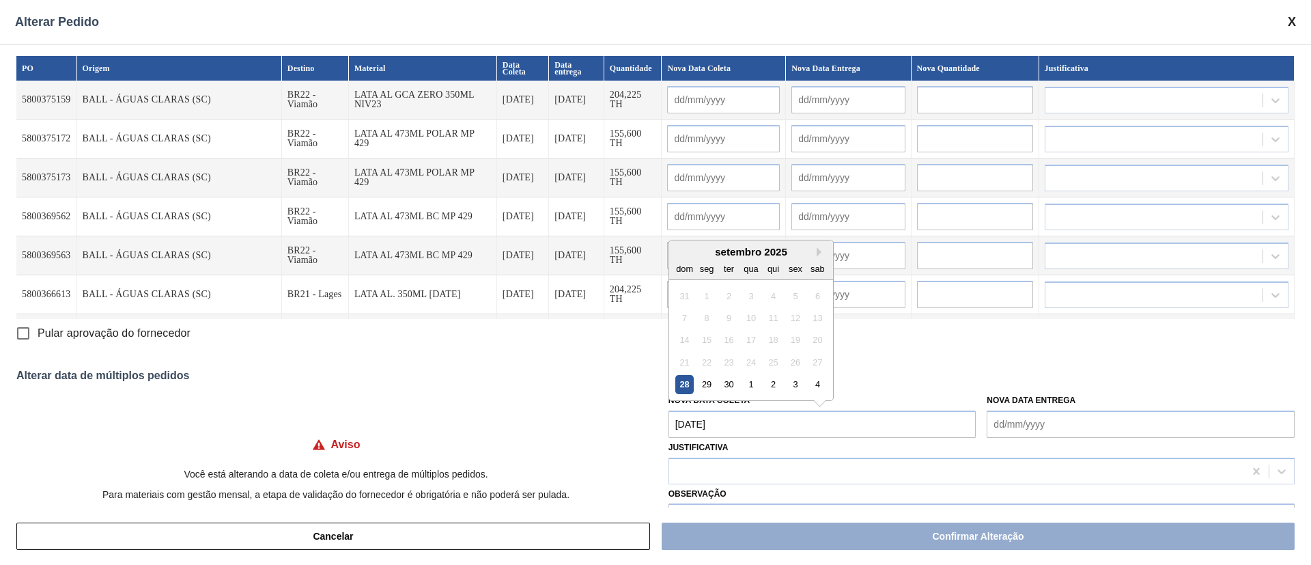
type input "[DATE]"
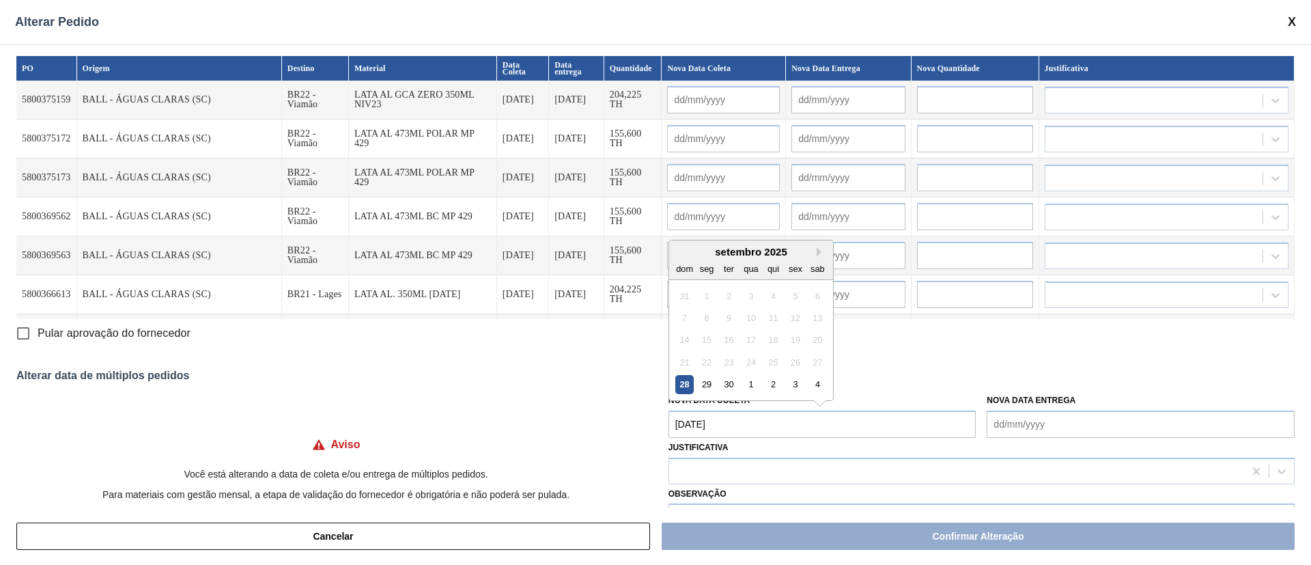
type input "[DATE]"
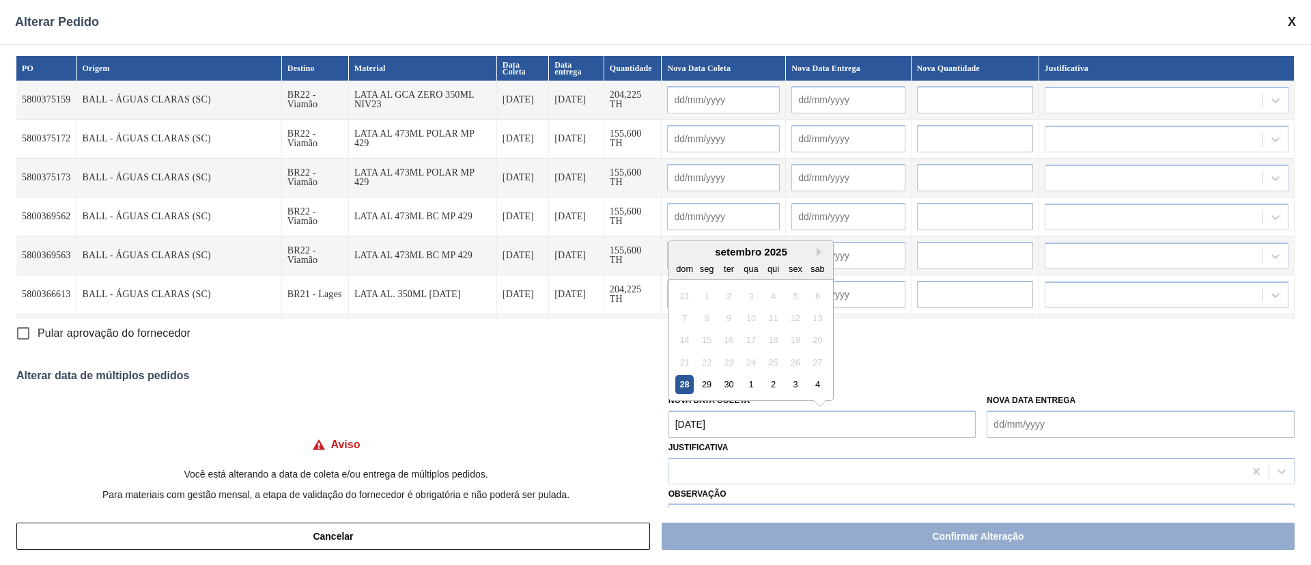
type input "[DATE]"
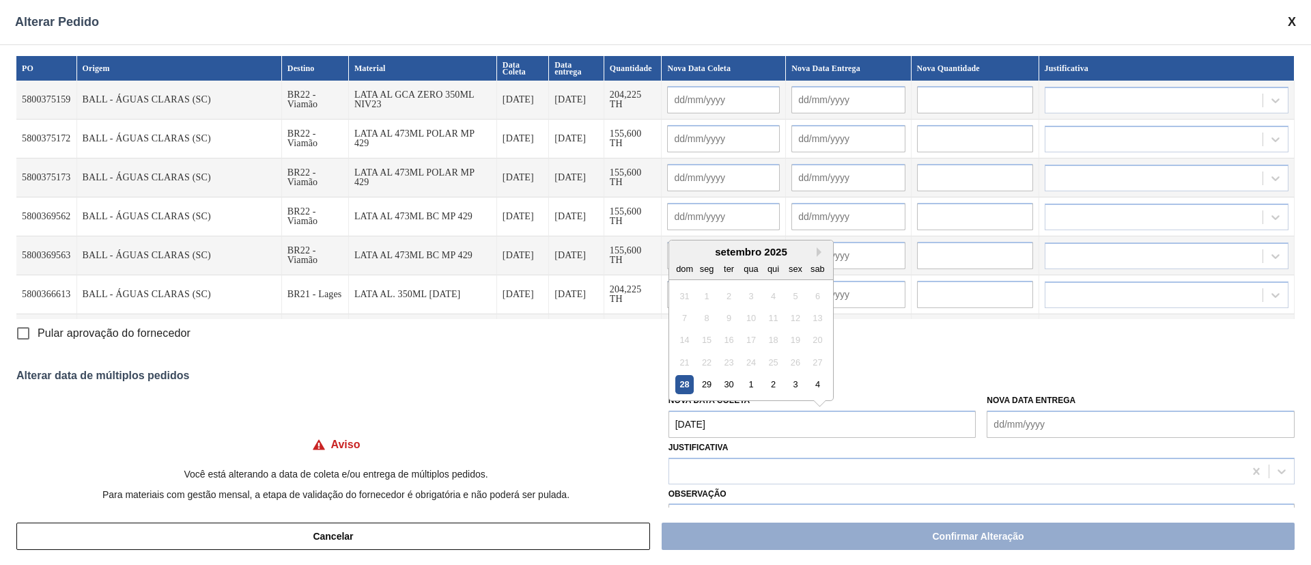
type input "[DATE]"
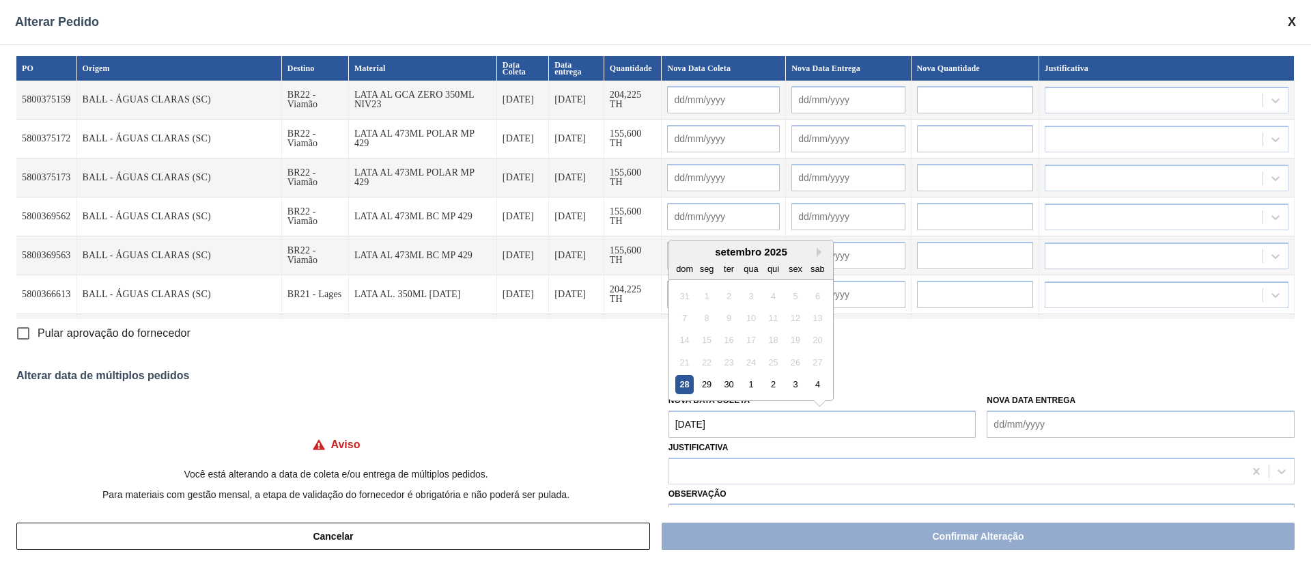
type input "[DATE]"
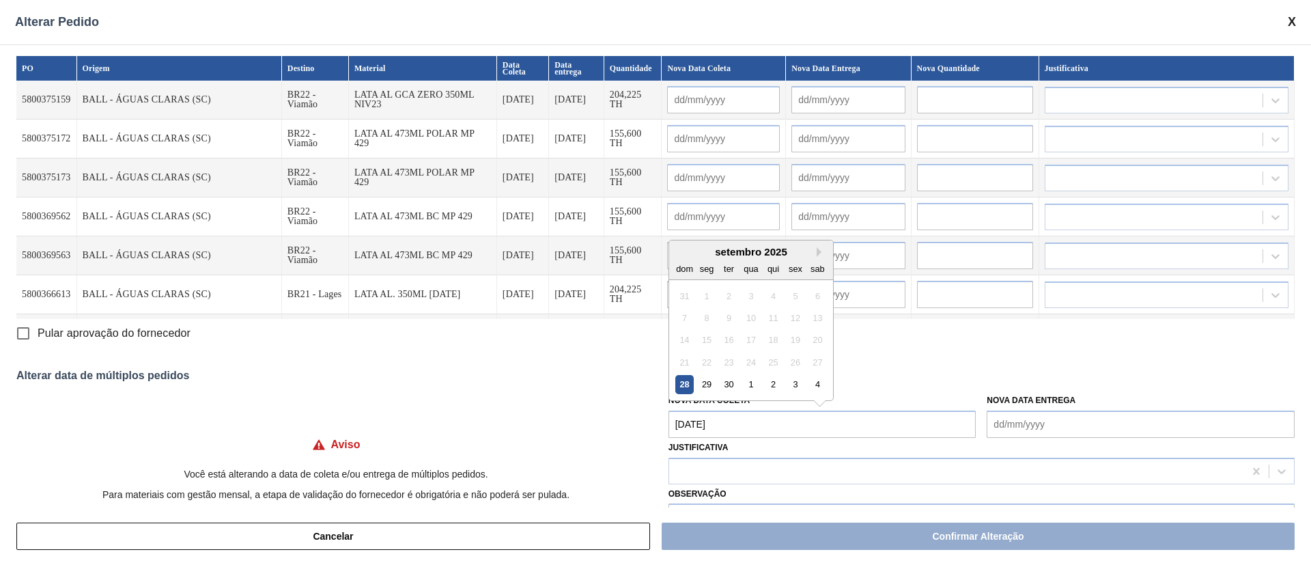
type input "[DATE]"
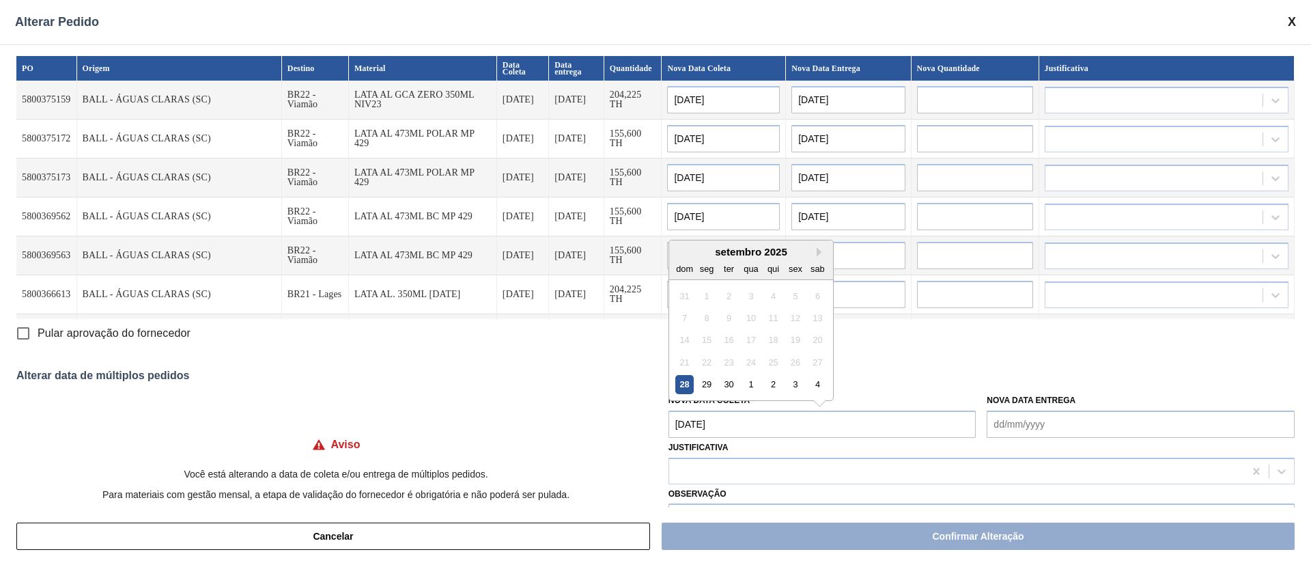
type input "[DATE]"
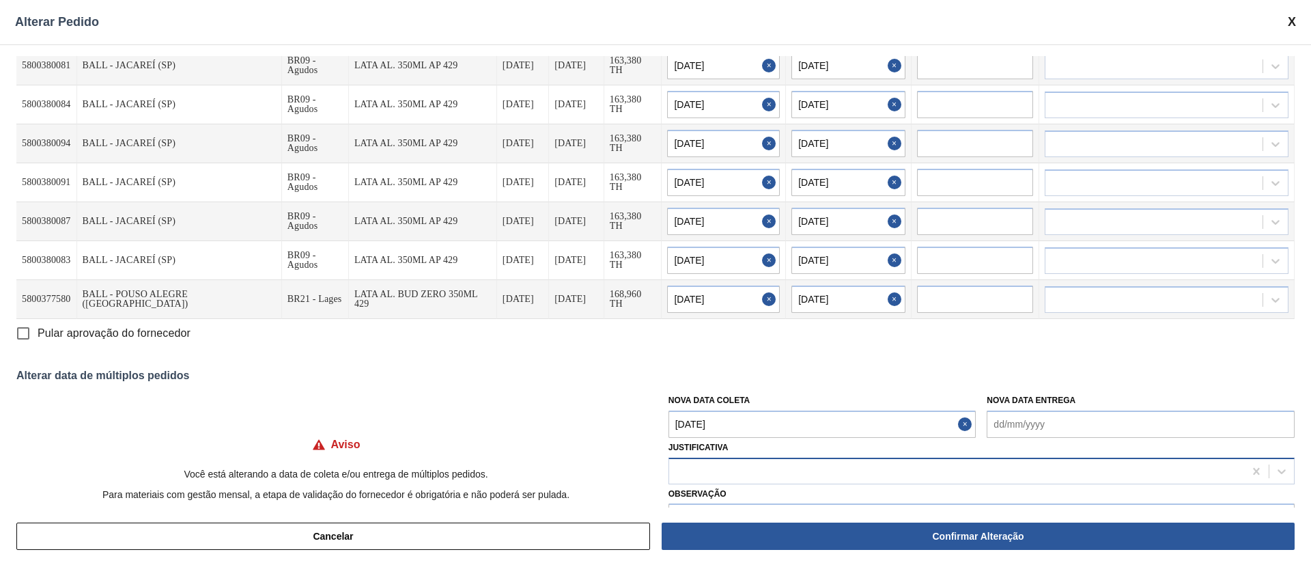
scroll to position [40, 0]
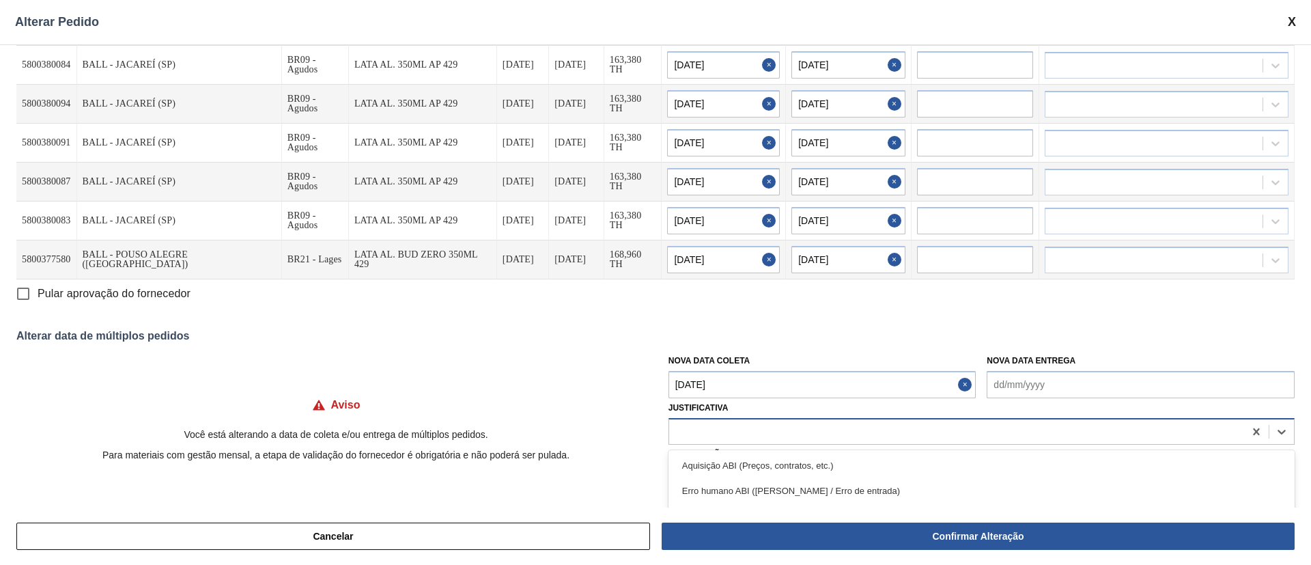
click at [736, 421] on div at bounding box center [956, 431] width 575 height 20
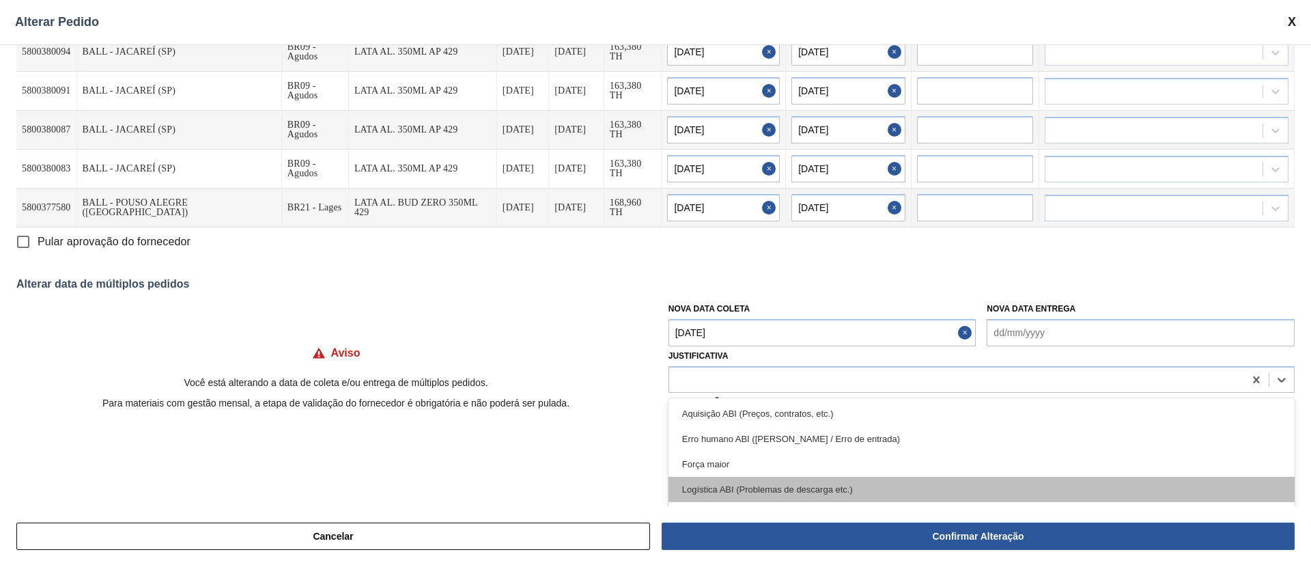
click at [818, 482] on div "Logística ABI (Problemas de descarga etc.)" at bounding box center [981, 489] width 626 height 25
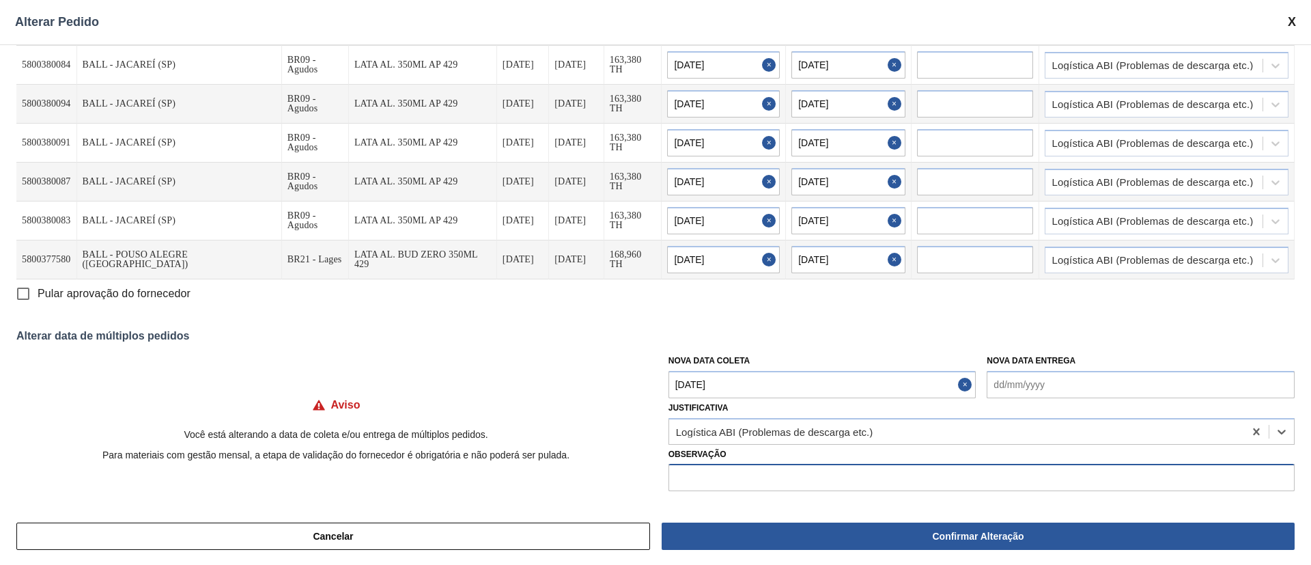
click at [818, 482] on input "text" at bounding box center [981, 477] width 626 height 27
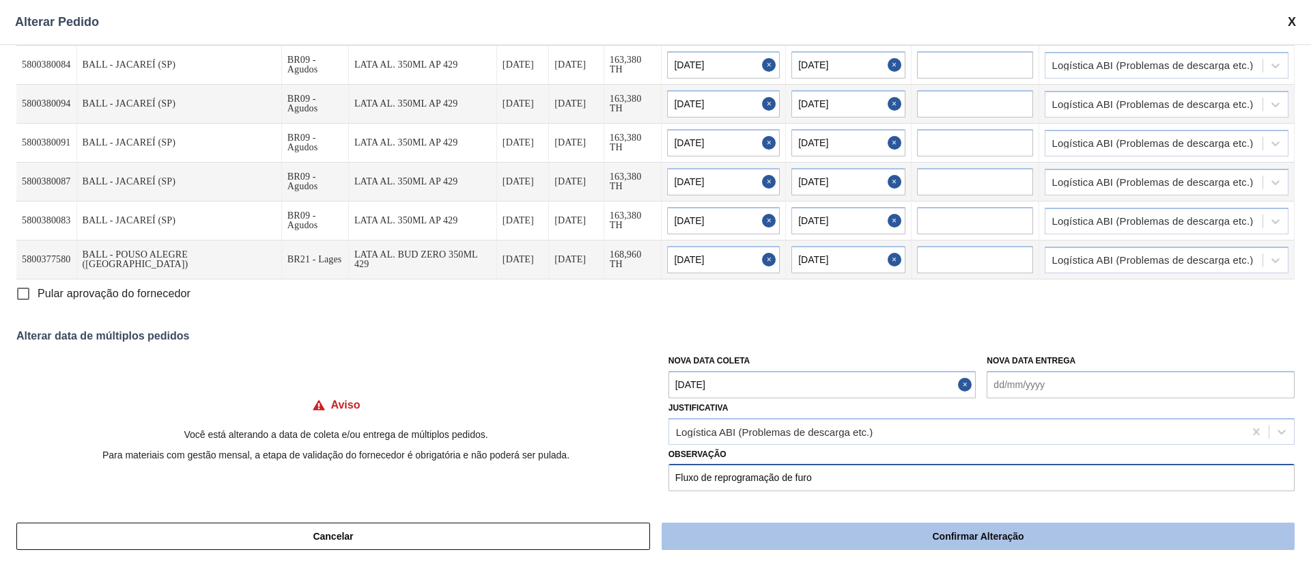
type input "Fluxo de reprogramação de furo"
click at [840, 529] on button "Confirmar Alteração" at bounding box center [978, 535] width 633 height 27
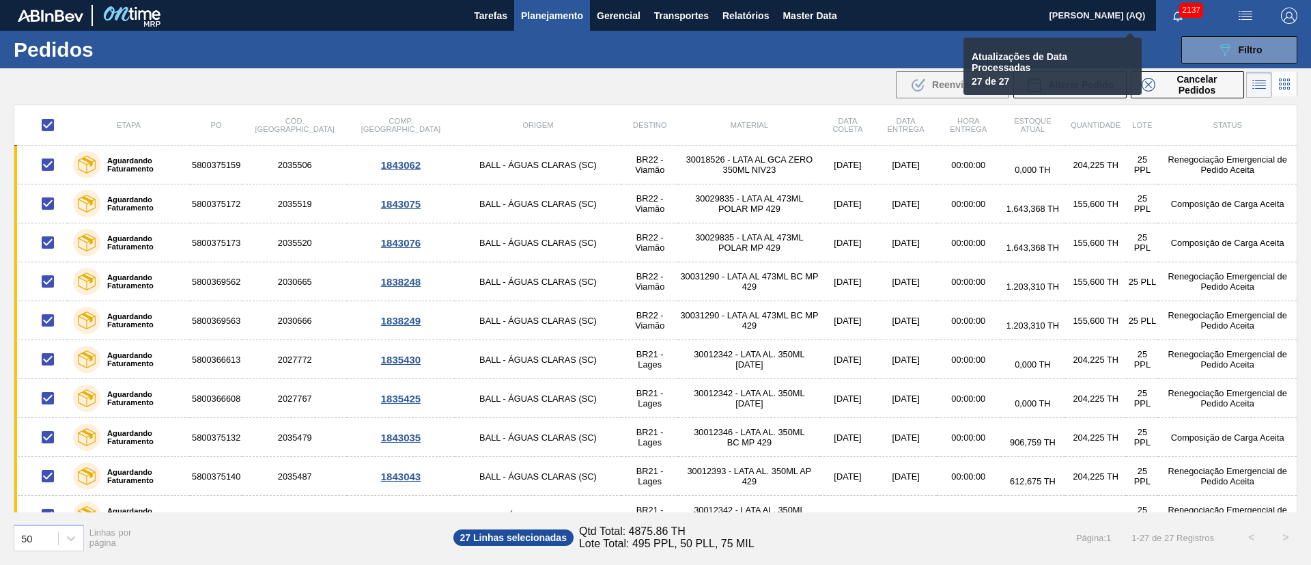
checkbox input "false"
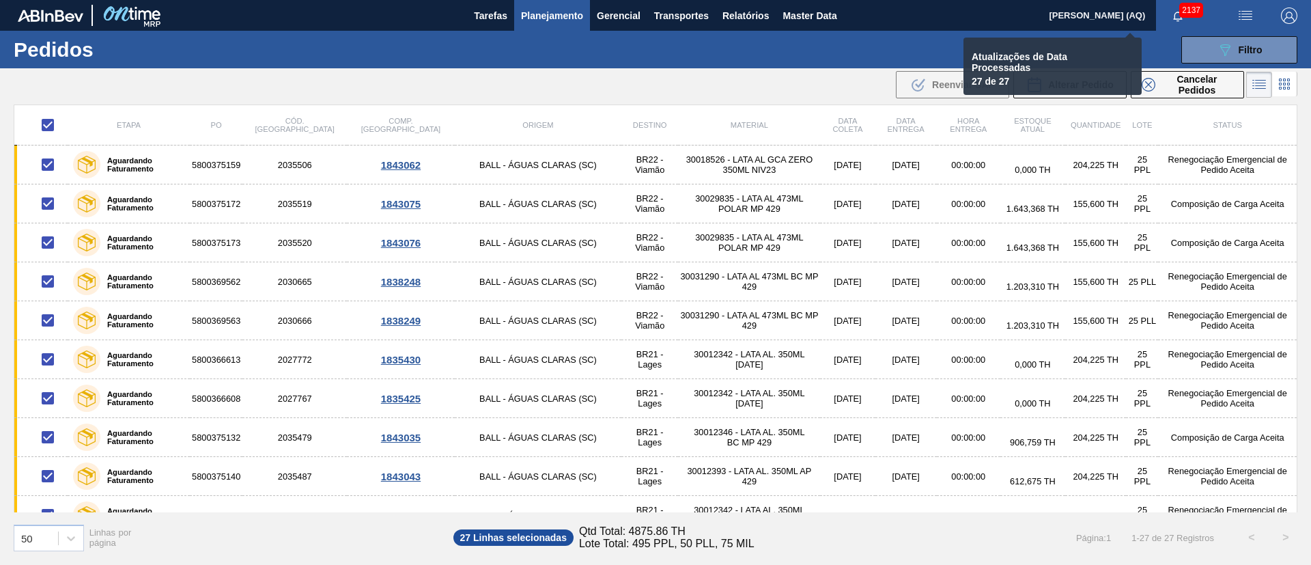
checkbox input "false"
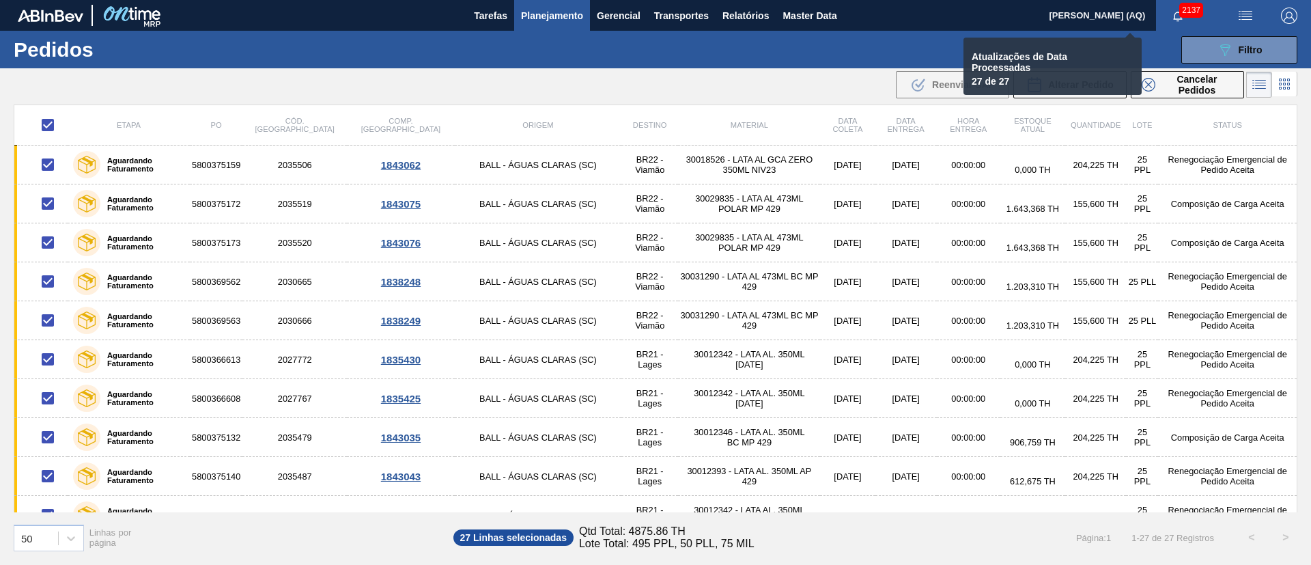
checkbox input "false"
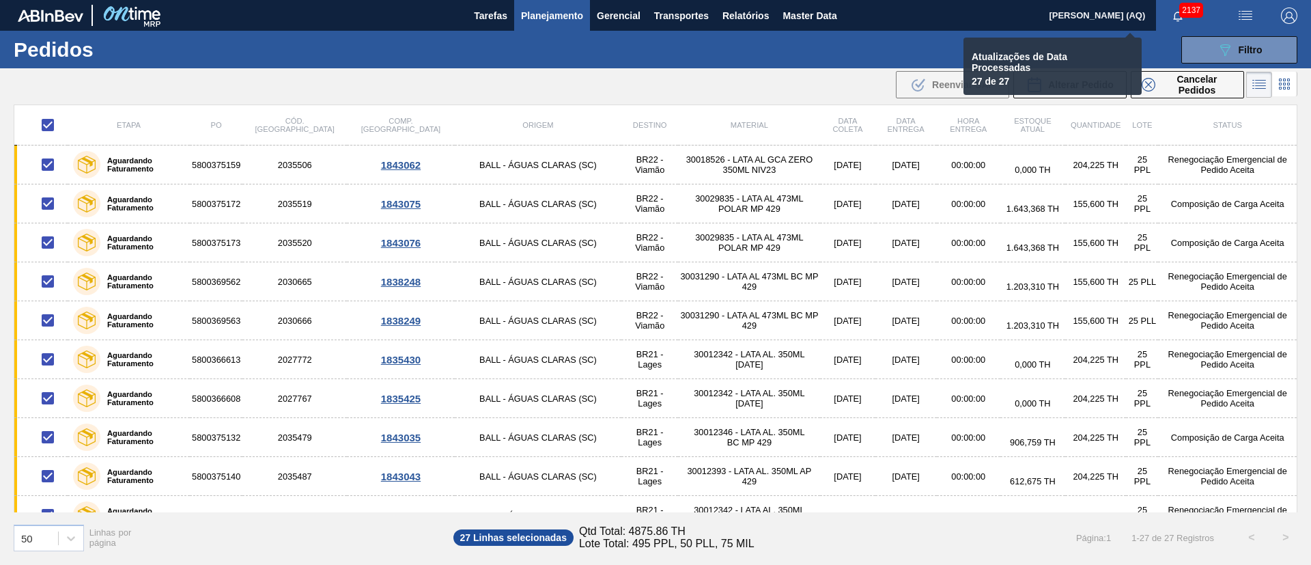
checkbox input "false"
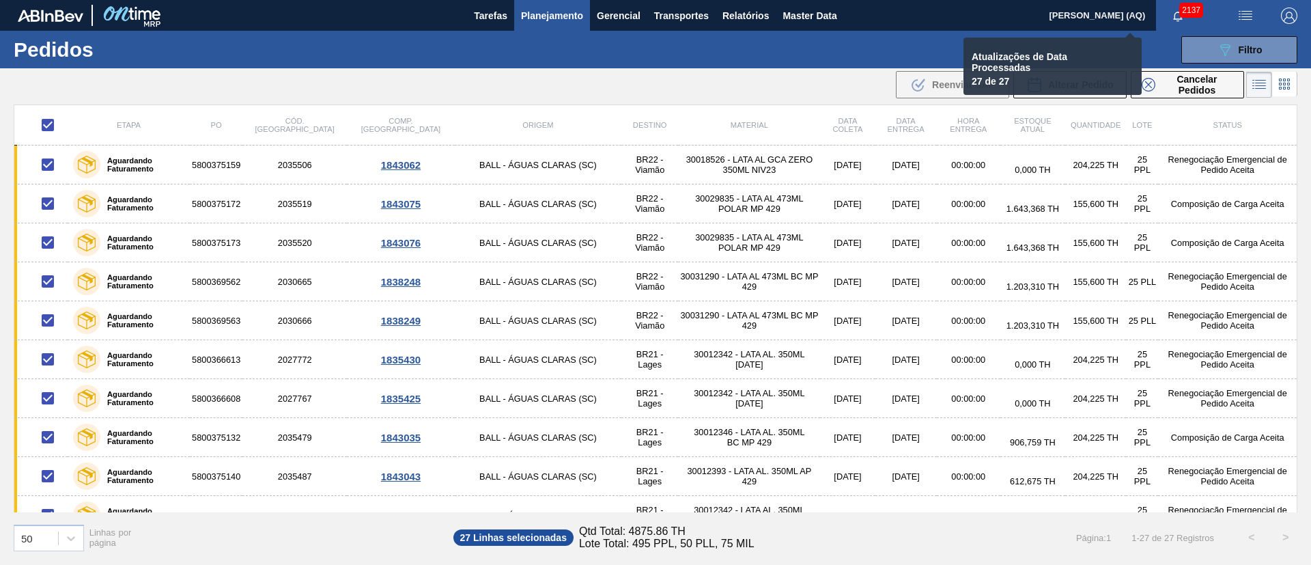
checkbox input "false"
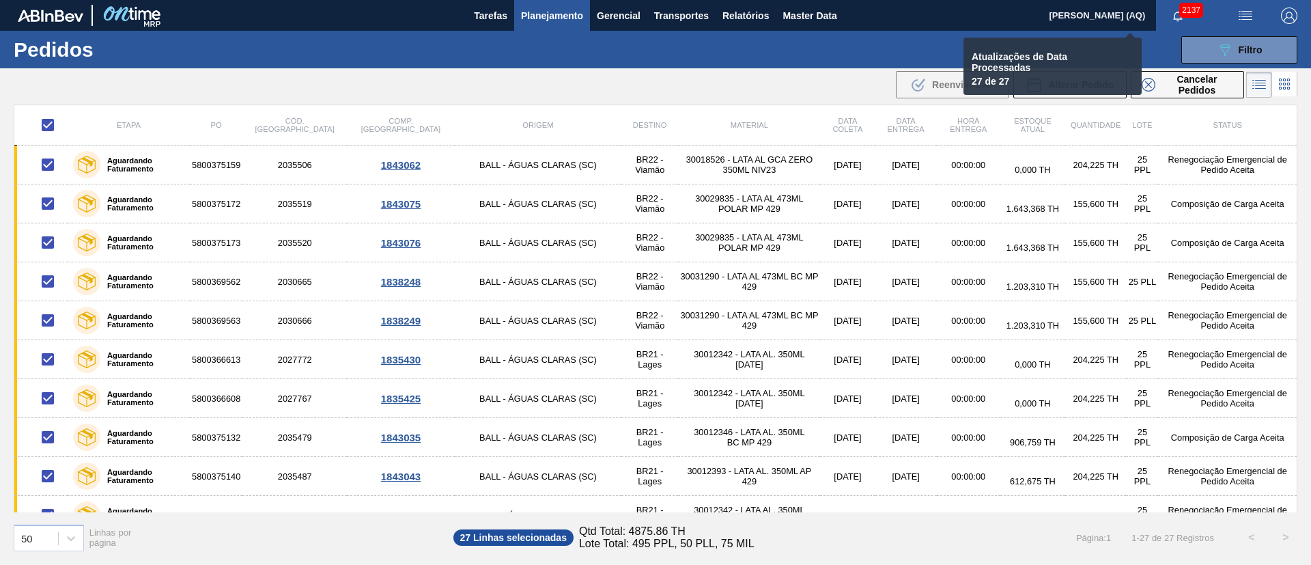
checkbox input "false"
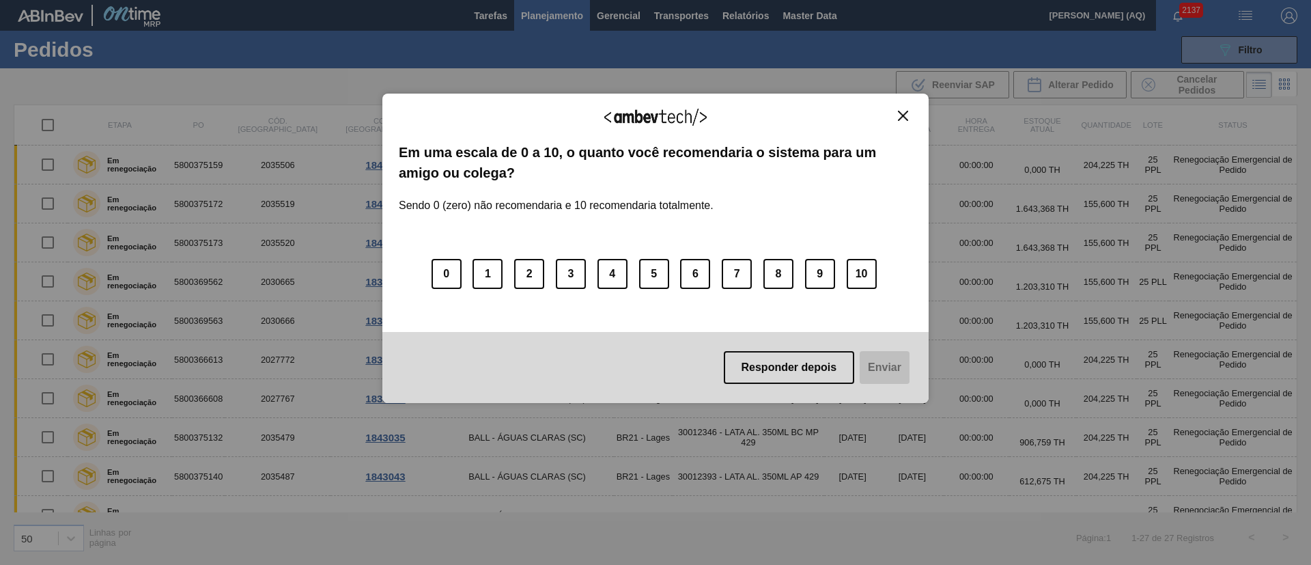
click at [911, 119] on button "Close" at bounding box center [903, 116] width 18 height 12
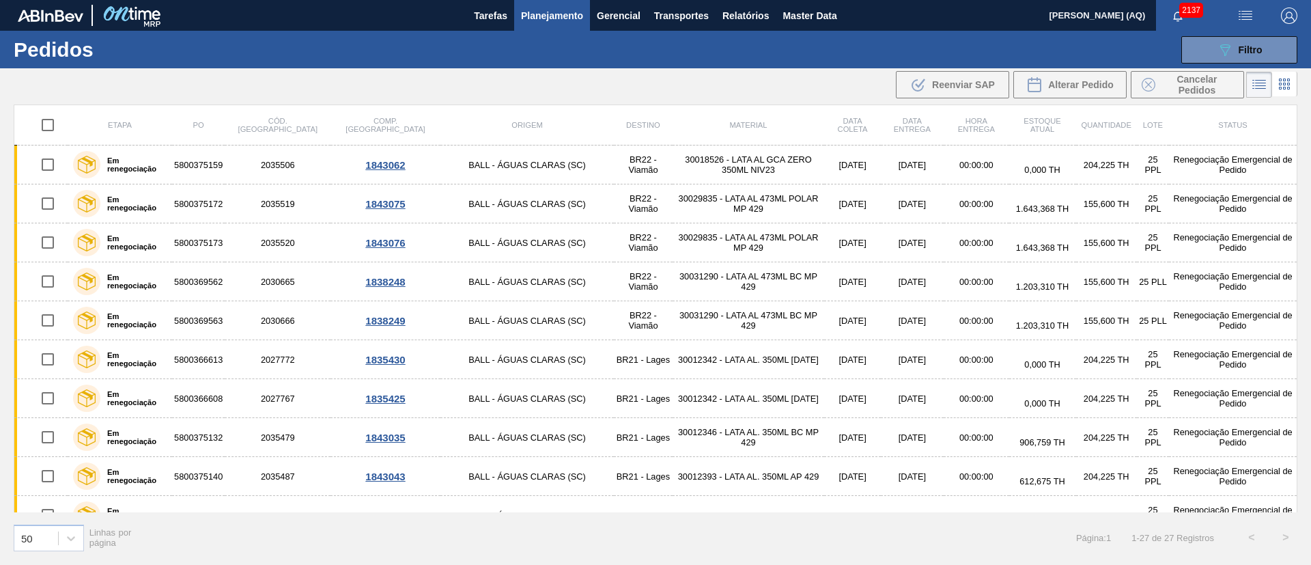
click at [681, 102] on main "Tarefas Planejamento Gerencial Transportes Relatórios Master Data Arthur Candei…" at bounding box center [655, 282] width 1311 height 565
